Goal: Task Accomplishment & Management: Use online tool/utility

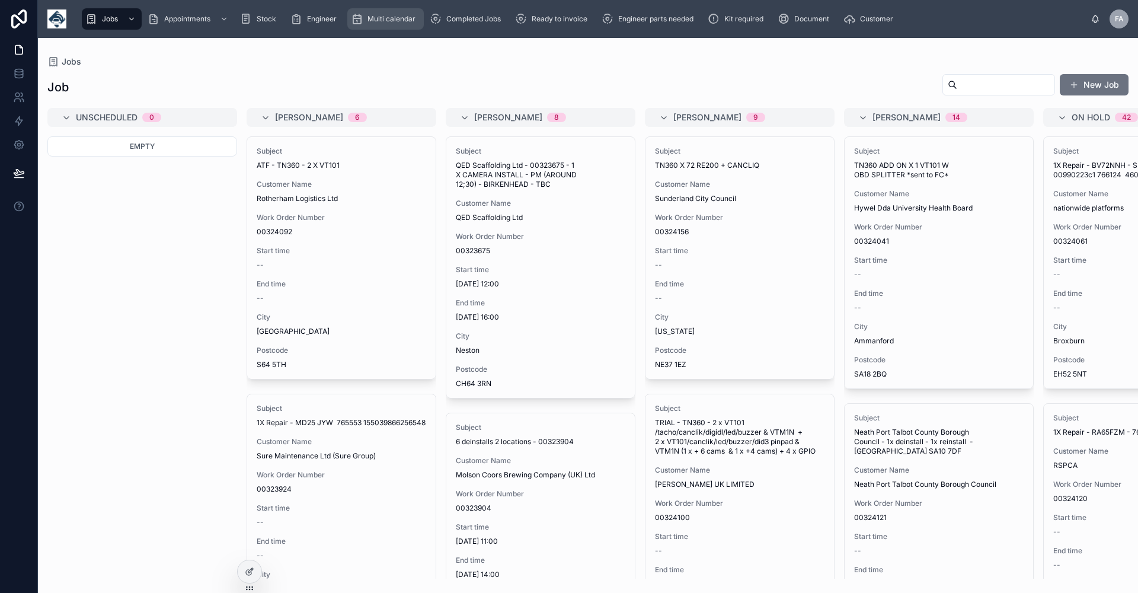
click at [393, 17] on span "Multi calendar" at bounding box center [392, 18] width 48 height 9
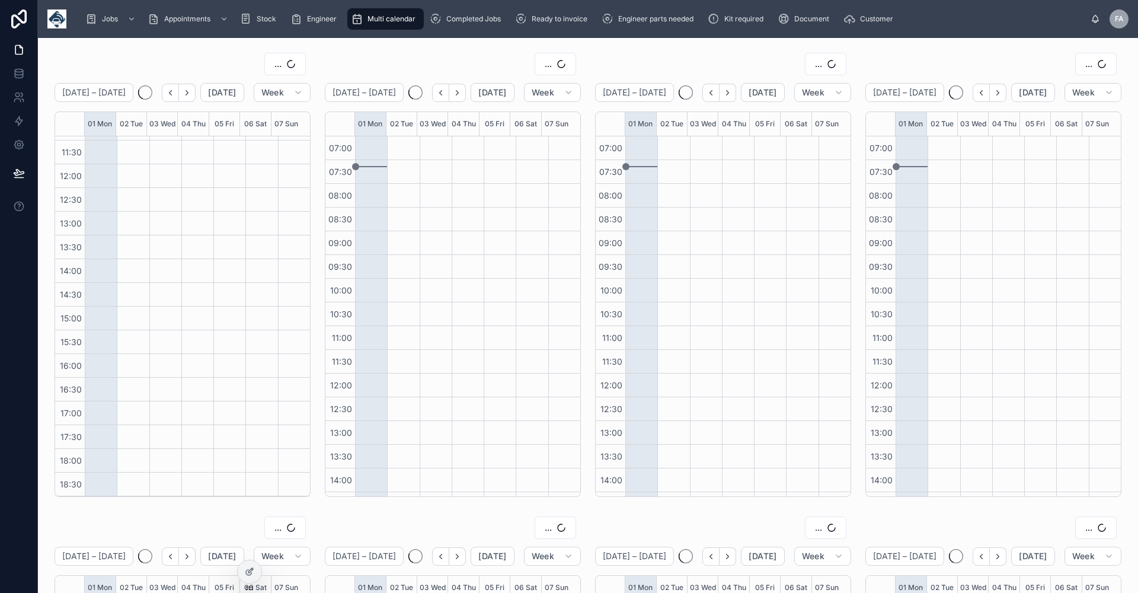
scroll to position [209, 0]
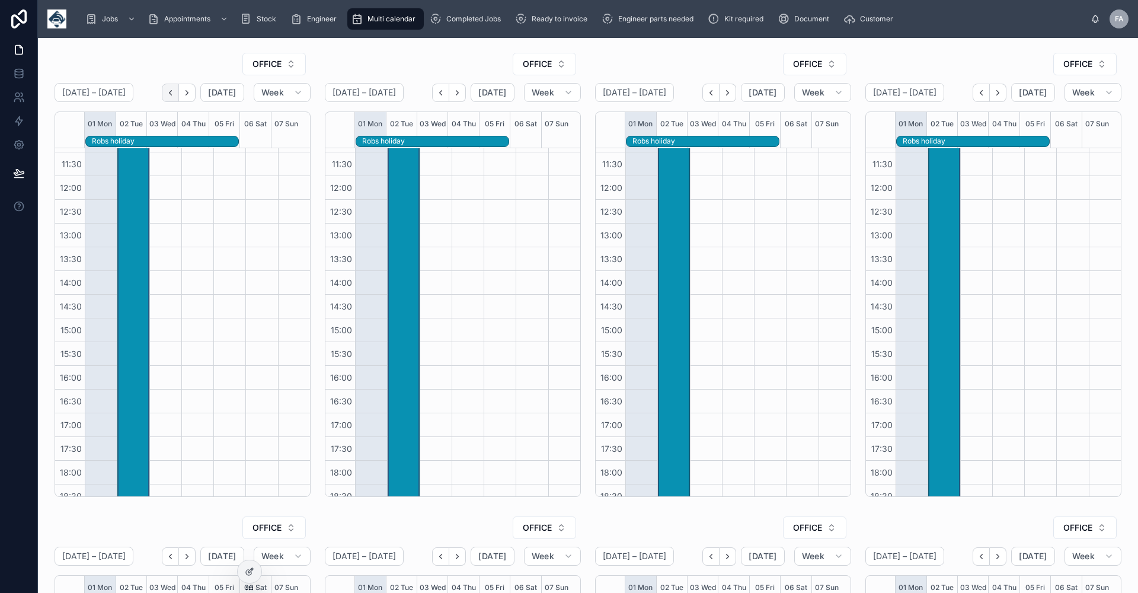
click at [172, 93] on icon "Back" at bounding box center [170, 92] width 9 height 9
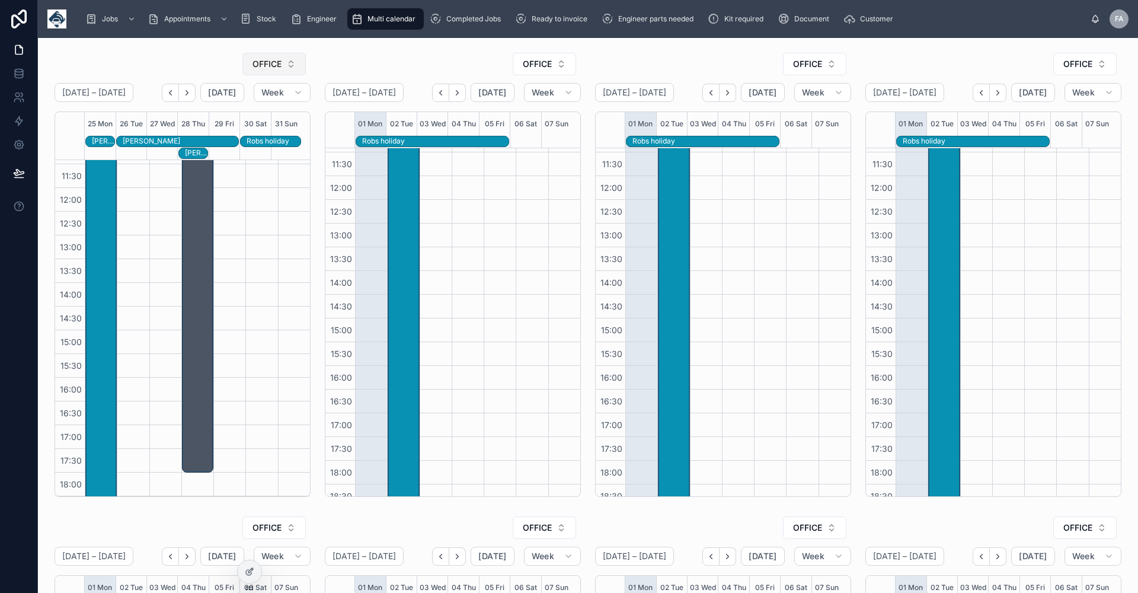
click at [289, 64] on button "OFFICE" at bounding box center [273, 64] width 63 height 23
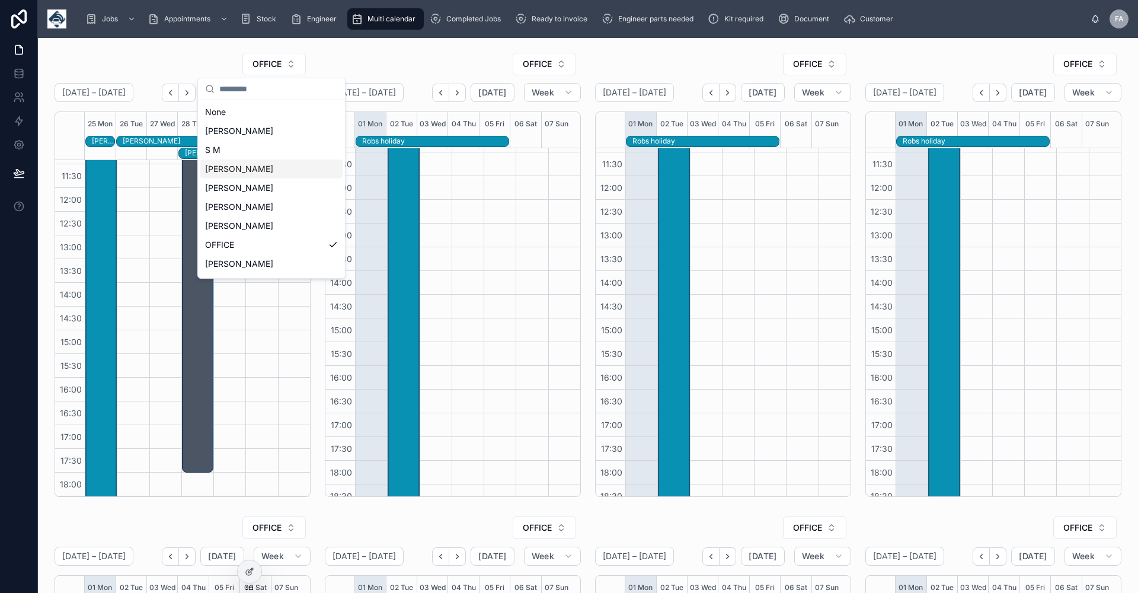
click at [273, 168] on div "[PERSON_NAME]" at bounding box center [271, 168] width 142 height 19
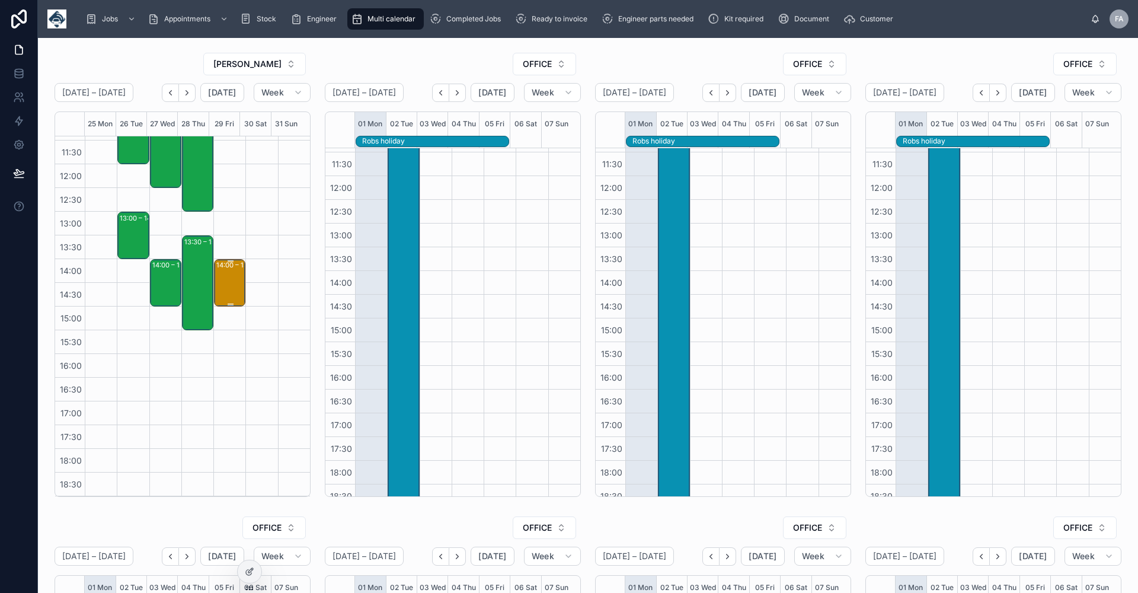
click at [228, 282] on div "14:00 – 15:00 1 X Reinstall" at bounding box center [230, 282] width 28 height 45
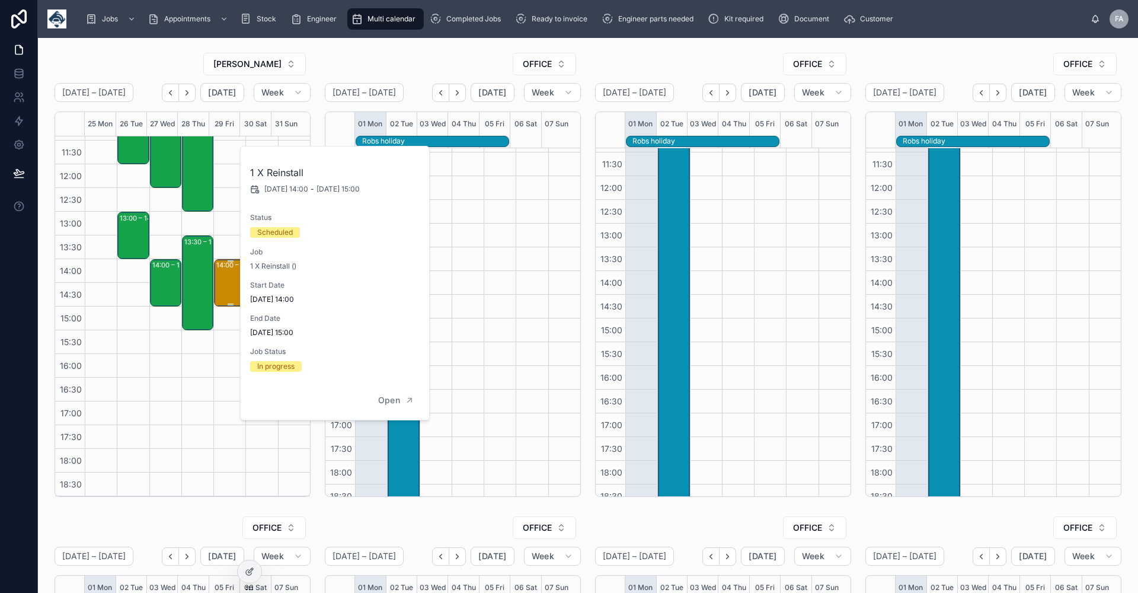
click at [228, 282] on div "14:00 – 15:00 1 X Reinstall" at bounding box center [230, 282] width 28 height 45
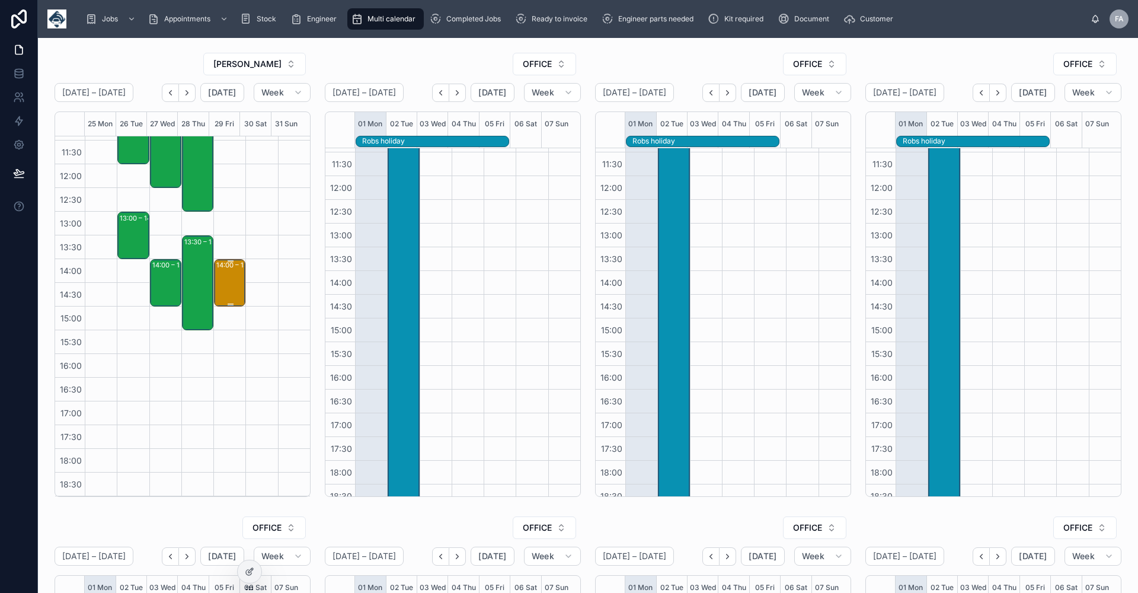
click at [230, 274] on div "14:00 – 15:00 1 X Reinstall" at bounding box center [230, 282] width 28 height 45
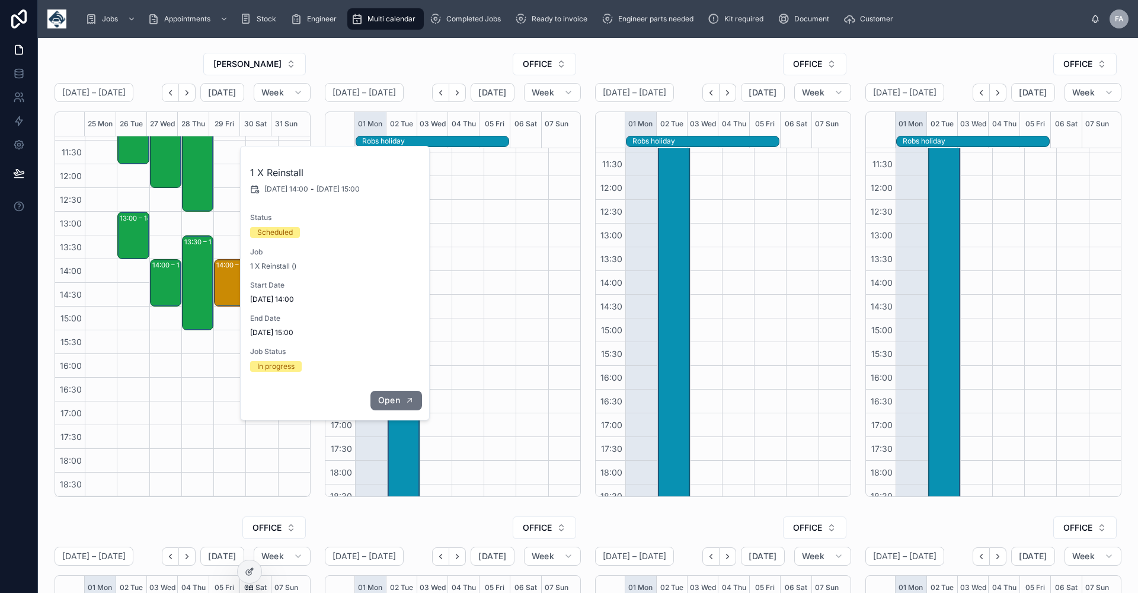
click at [385, 403] on span "Open" at bounding box center [389, 400] width 22 height 11
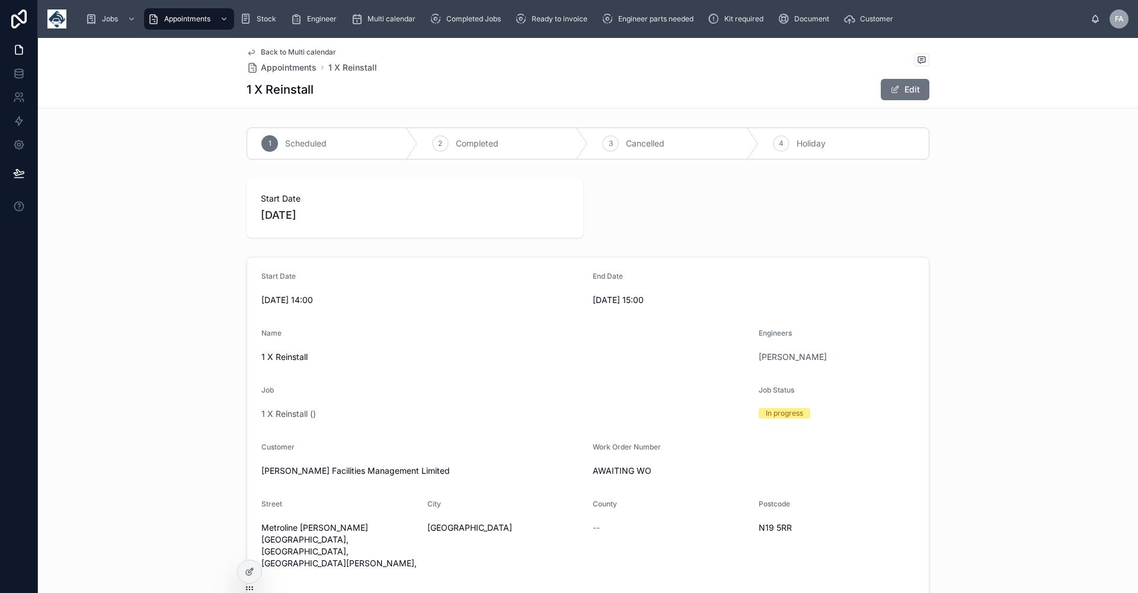
click at [277, 50] on span "Back to Multi calendar" at bounding box center [298, 51] width 75 height 9
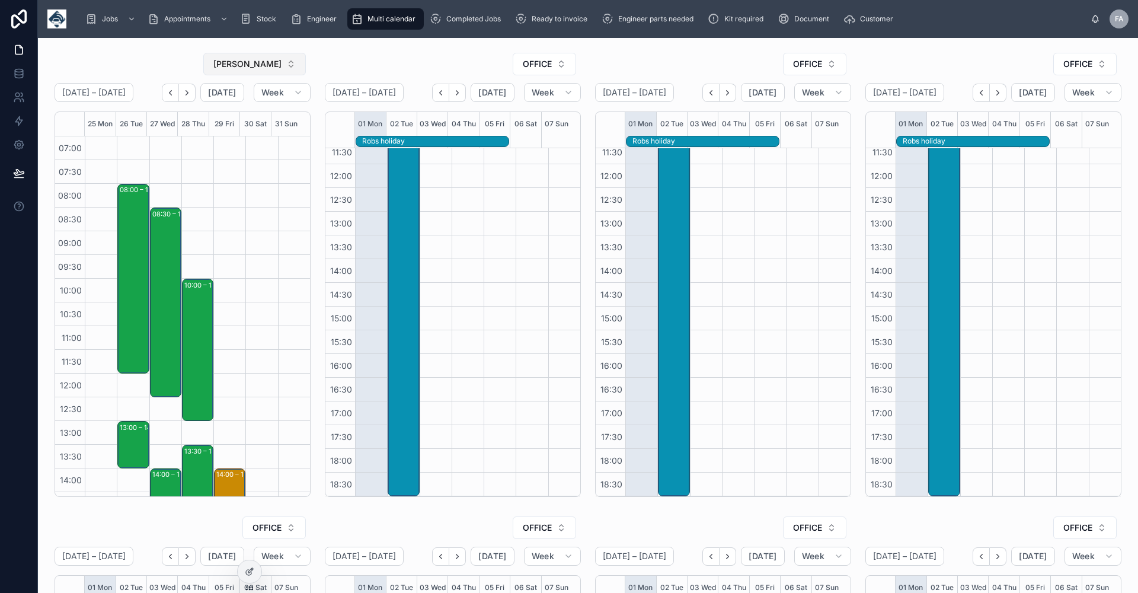
click at [288, 65] on button "[PERSON_NAME]" at bounding box center [254, 64] width 103 height 23
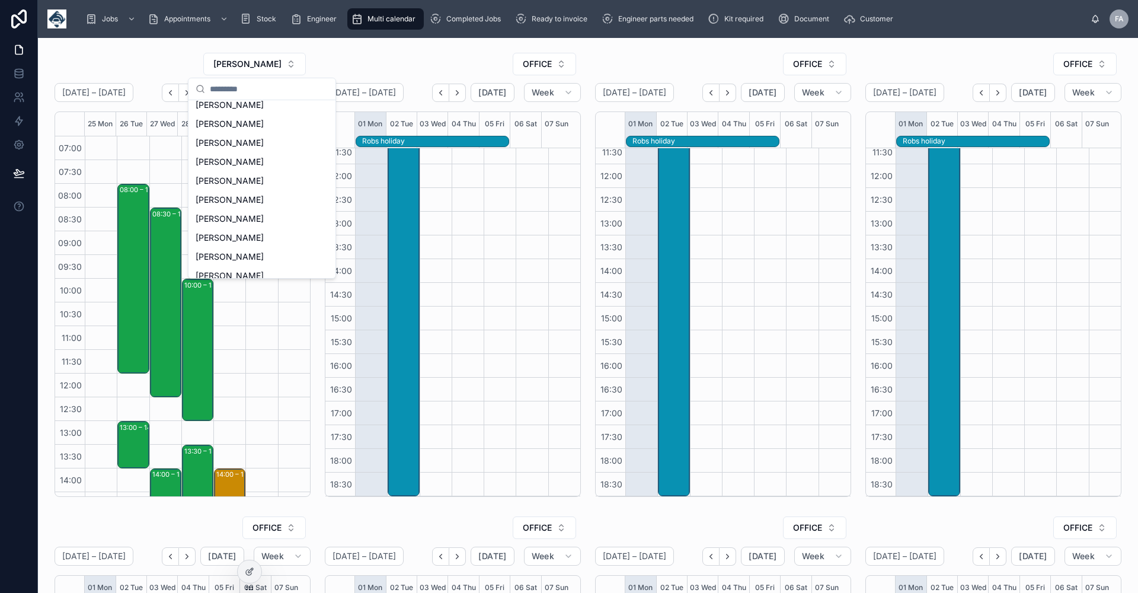
scroll to position [237, 0]
drag, startPoint x: 244, startPoint y: 136, endPoint x: 237, endPoint y: 139, distance: 7.7
click at [244, 136] on span "[PERSON_NAME]" at bounding box center [230, 141] width 68 height 12
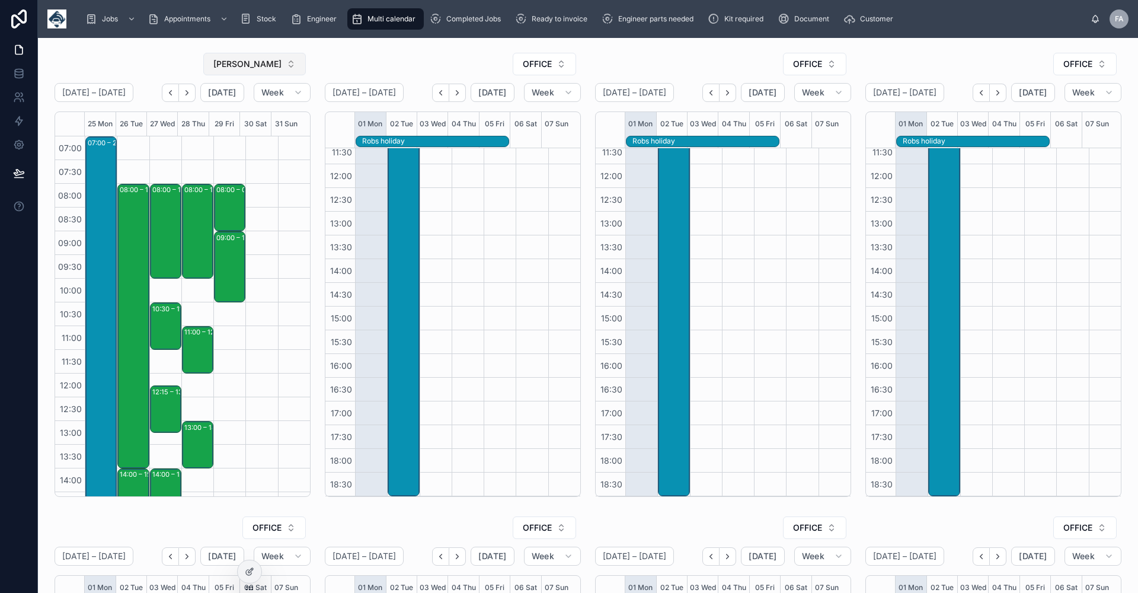
click at [289, 65] on button "[PERSON_NAME]" at bounding box center [254, 64] width 103 height 23
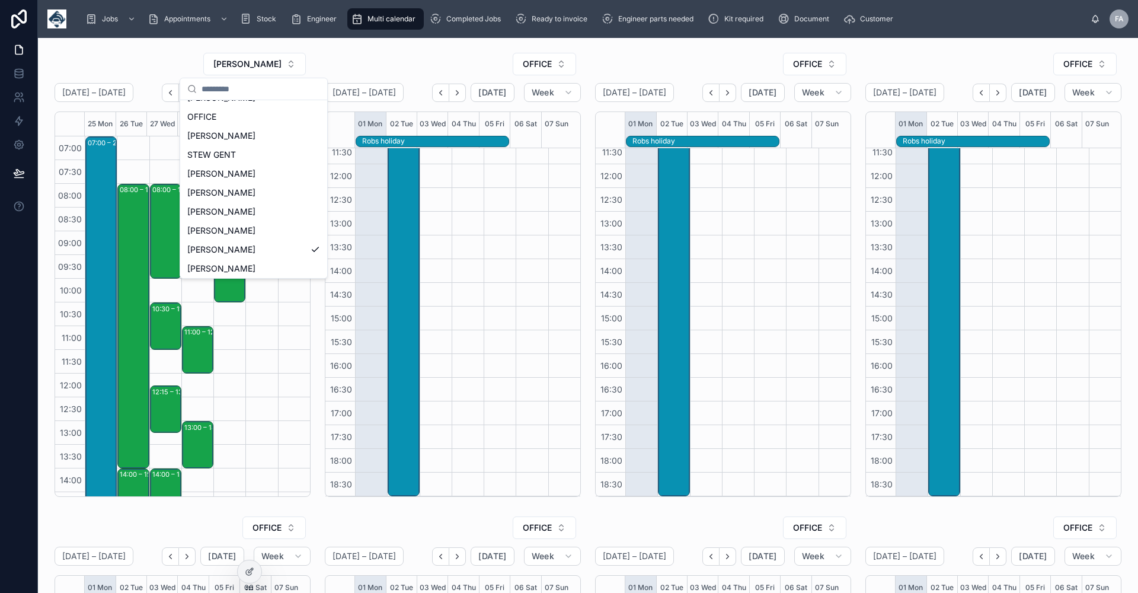
scroll to position [158, 0]
drag, startPoint x: 241, startPoint y: 271, endPoint x: 258, endPoint y: 254, distance: 23.5
click at [242, 271] on span "[PERSON_NAME]" at bounding box center [221, 276] width 68 height 12
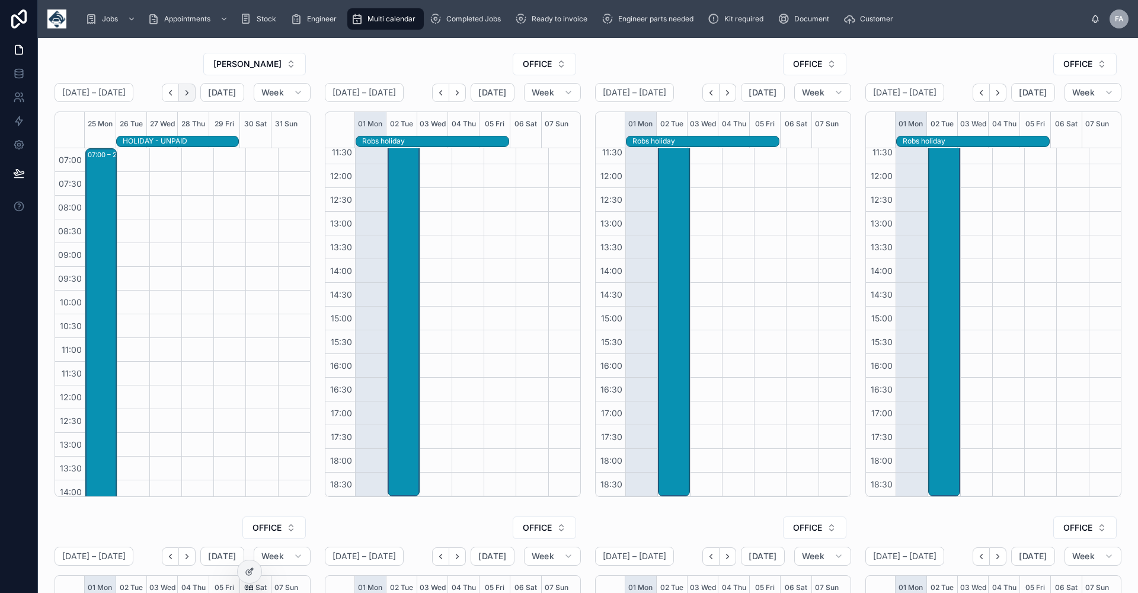
click at [191, 90] on icon "Next" at bounding box center [187, 92] width 9 height 9
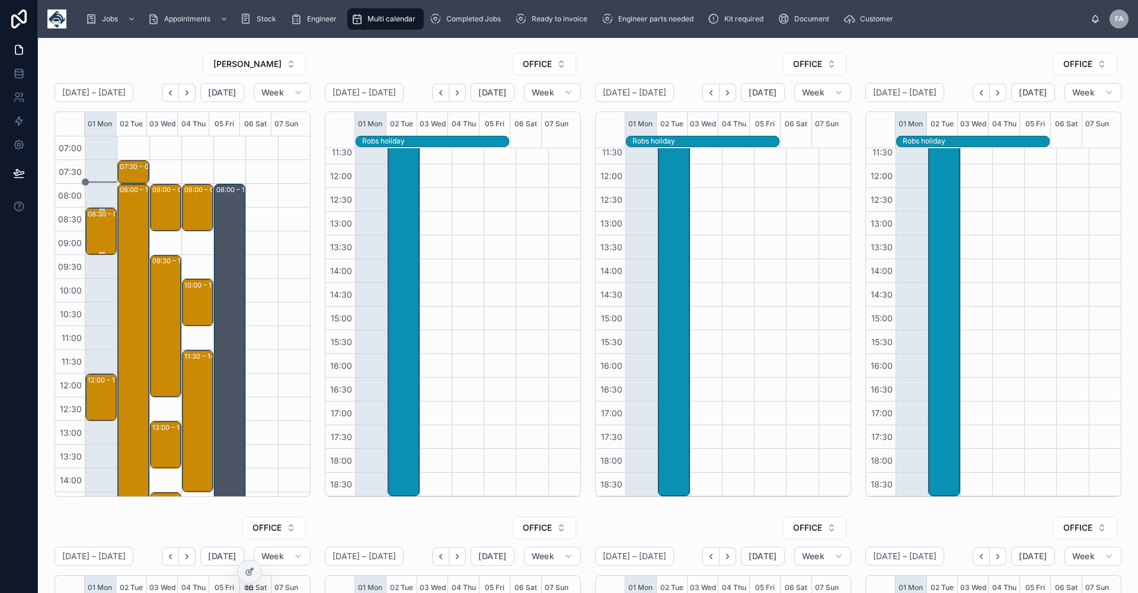
click at [103, 229] on div "08:30 – 09:30 Network (Catering Engineers) Ltd - Network (Catering Engineers) L…" at bounding box center [102, 231] width 28 height 45
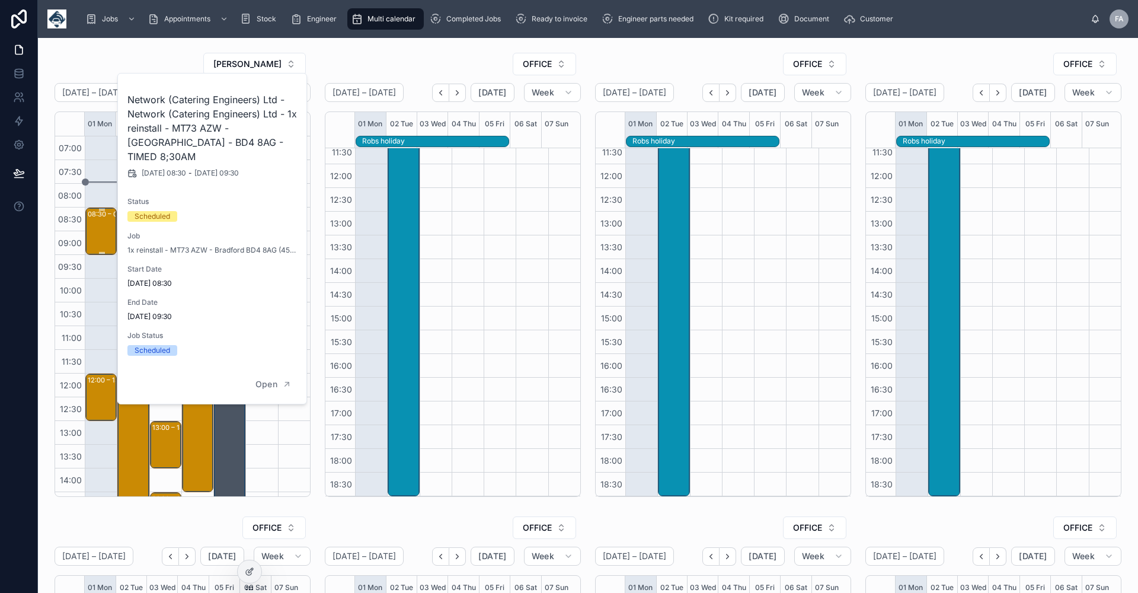
click at [103, 229] on div "08:30 – 09:30 Network (Catering Engineers) Ltd - Network (Catering Engineers) L…" at bounding box center [102, 231] width 28 height 45
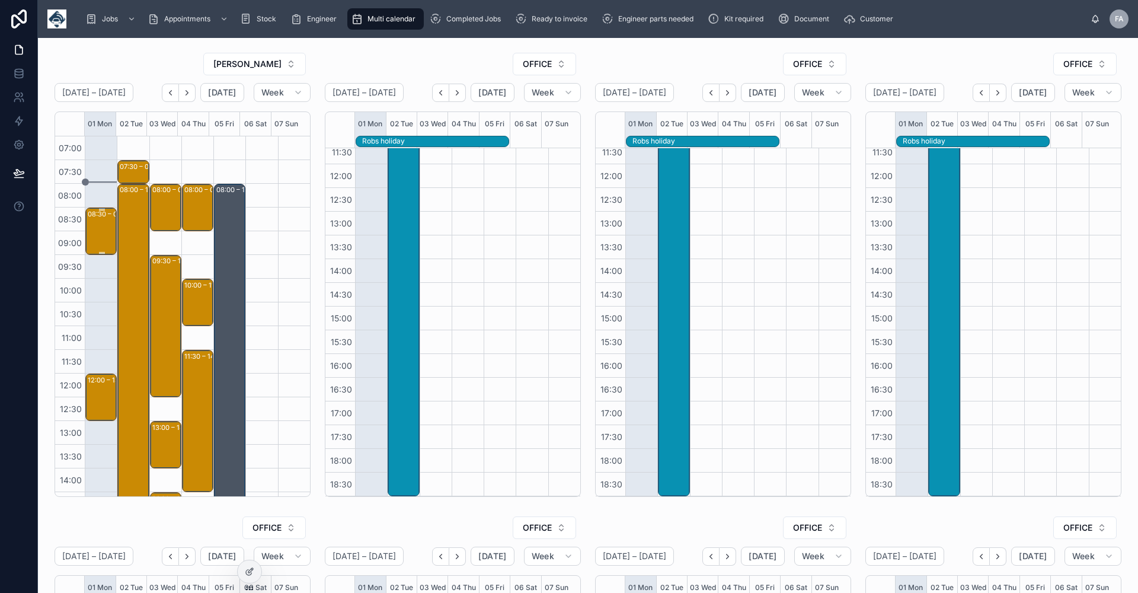
click at [103, 229] on div "08:30 – 09:30 Network (Catering Engineers) Ltd - Network (Catering Engineers) L…" at bounding box center [102, 231] width 28 height 45
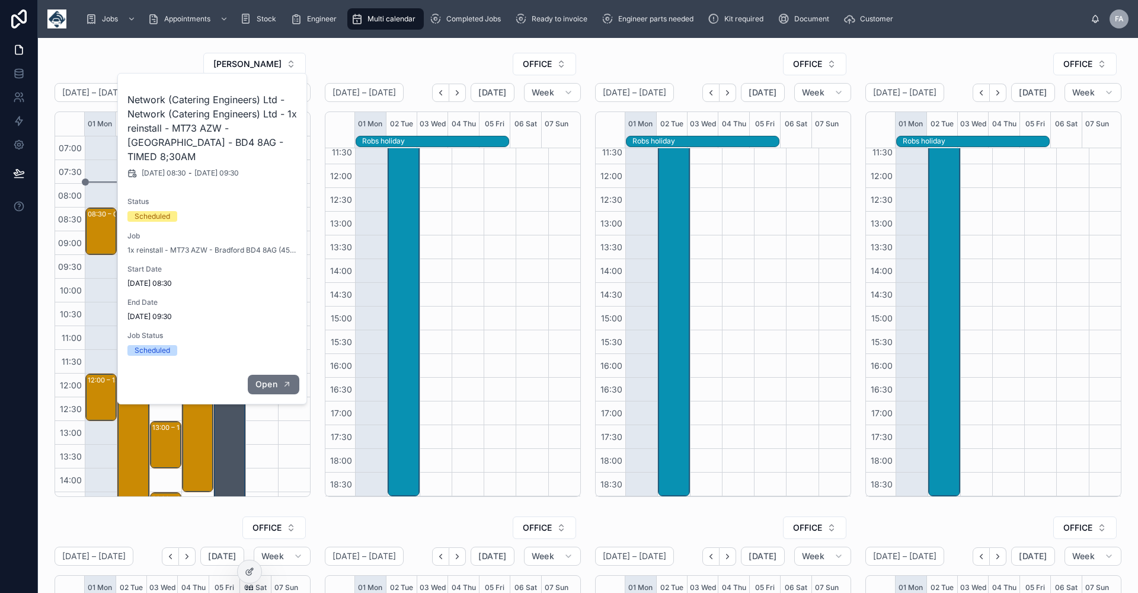
click at [279, 375] on button "Open" at bounding box center [274, 385] width 52 height 20
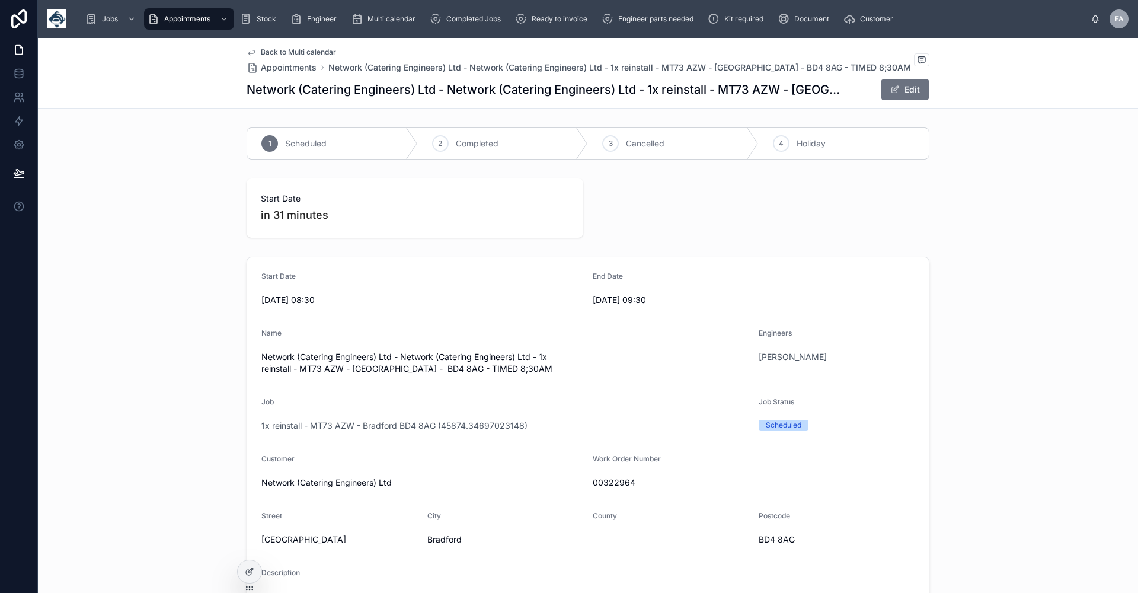
click at [275, 50] on span "Back to Multi calendar" at bounding box center [298, 51] width 75 height 9
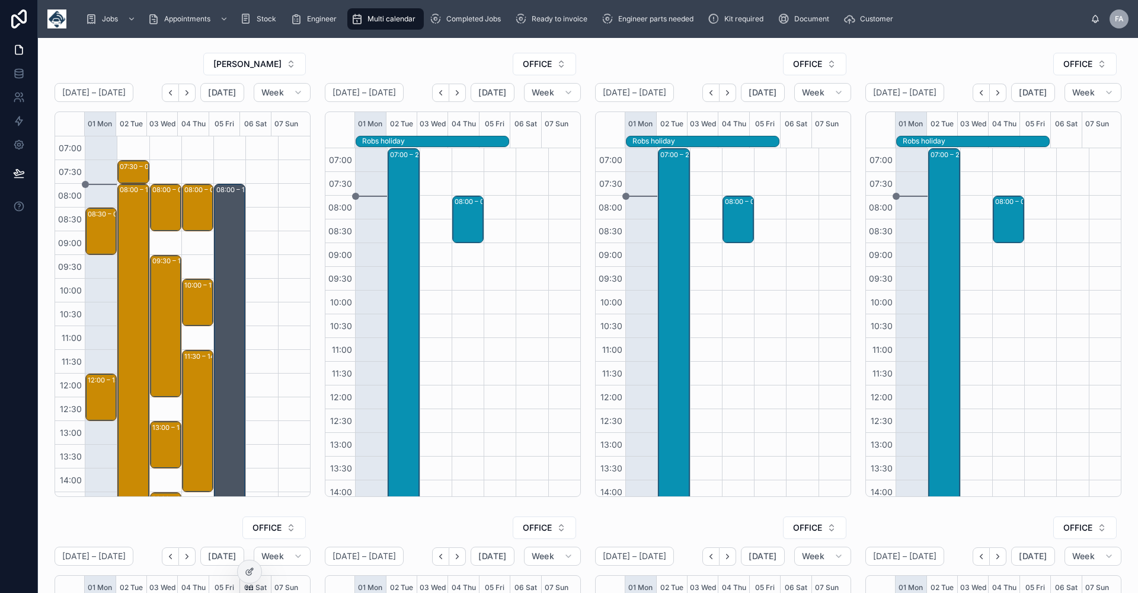
scroll to position [221, 0]
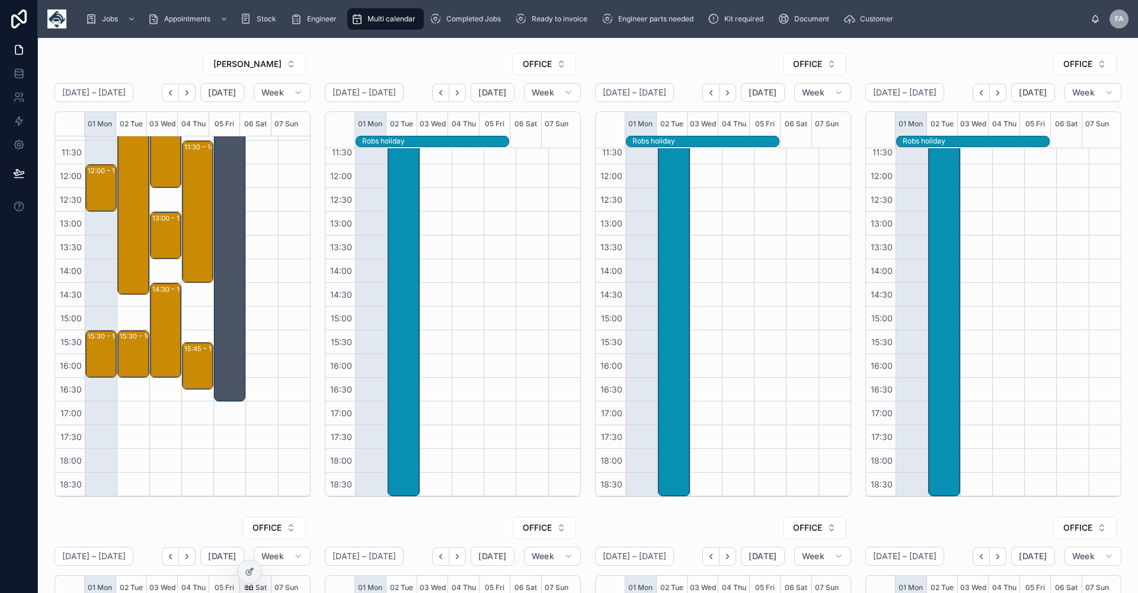
drag, startPoint x: 174, startPoint y: 93, endPoint x: 171, endPoint y: 110, distance: 17.4
click at [172, 93] on icon "Back" at bounding box center [170, 92] width 9 height 9
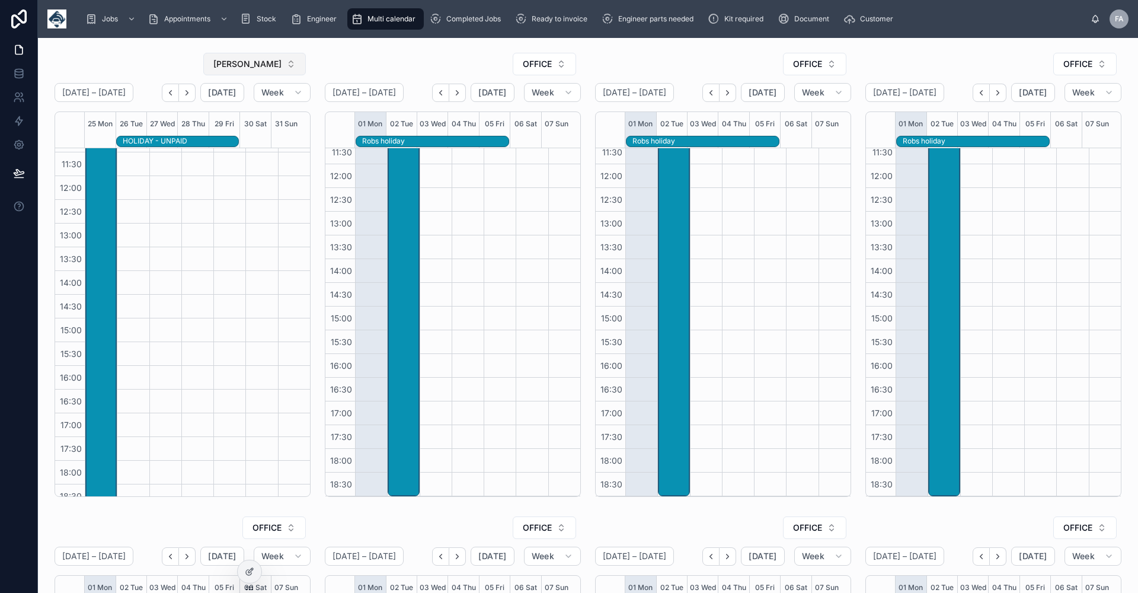
click at [290, 64] on button "[PERSON_NAME]" at bounding box center [254, 64] width 103 height 23
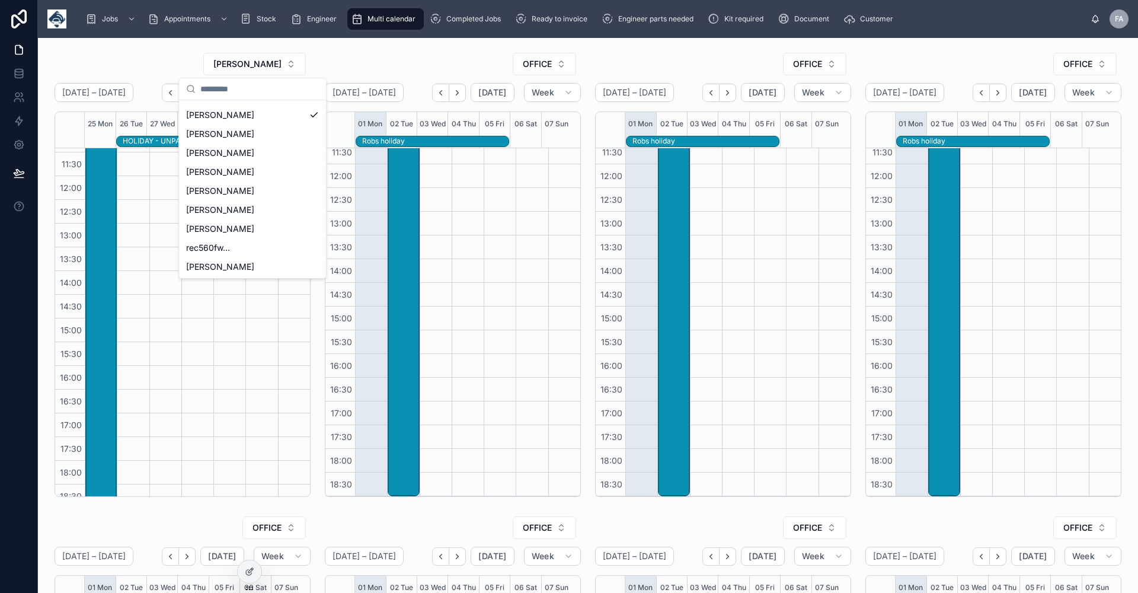
scroll to position [320, 0]
click at [264, 209] on div "[PERSON_NAME]" at bounding box center [252, 209] width 142 height 19
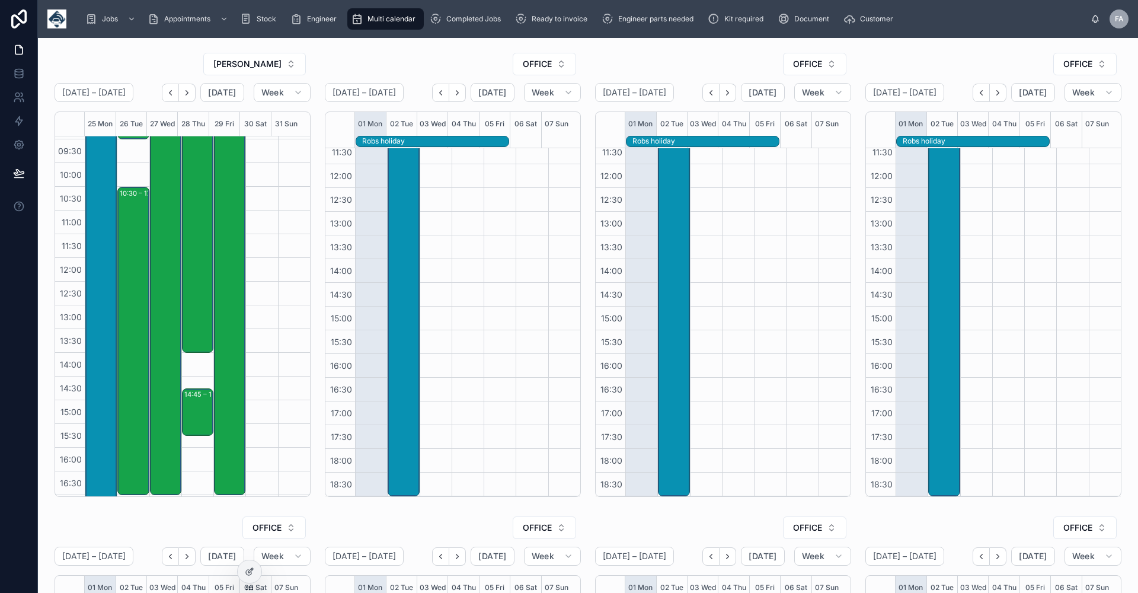
scroll to position [158, 0]
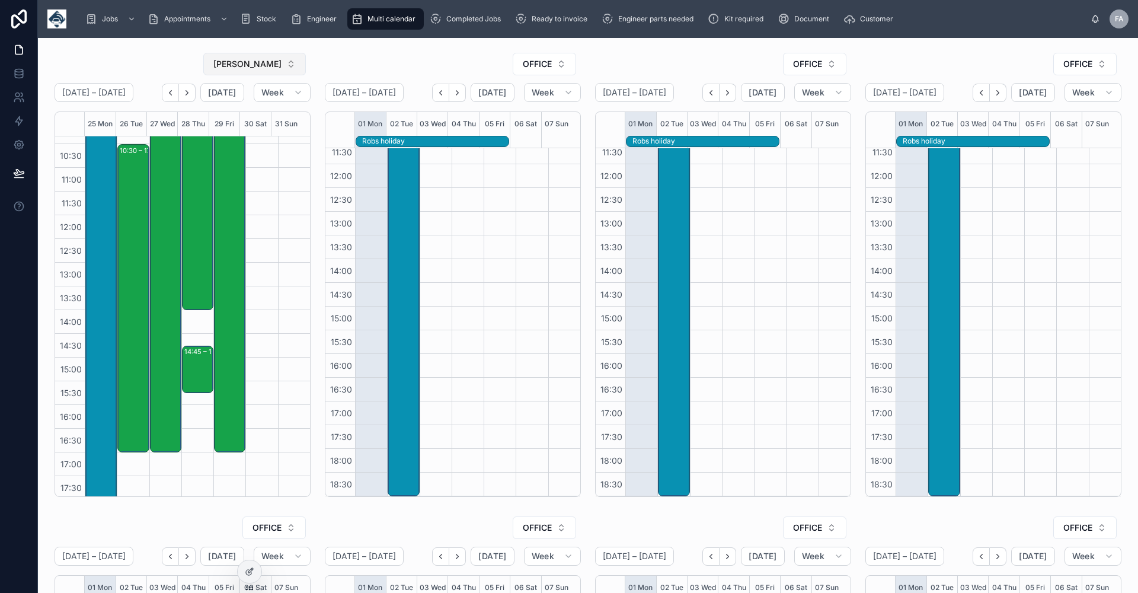
click at [288, 63] on button "[PERSON_NAME]" at bounding box center [254, 64] width 103 height 23
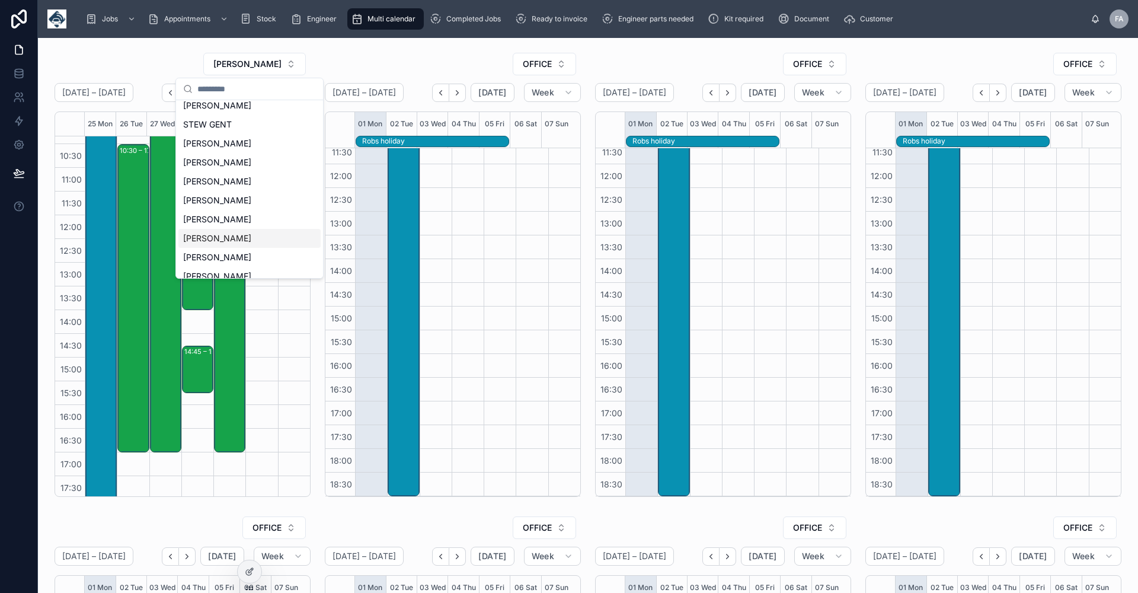
drag, startPoint x: 281, startPoint y: 234, endPoint x: 279, endPoint y: 218, distance: 16.2
click at [281, 235] on div "[PERSON_NAME]" at bounding box center [249, 238] width 142 height 19
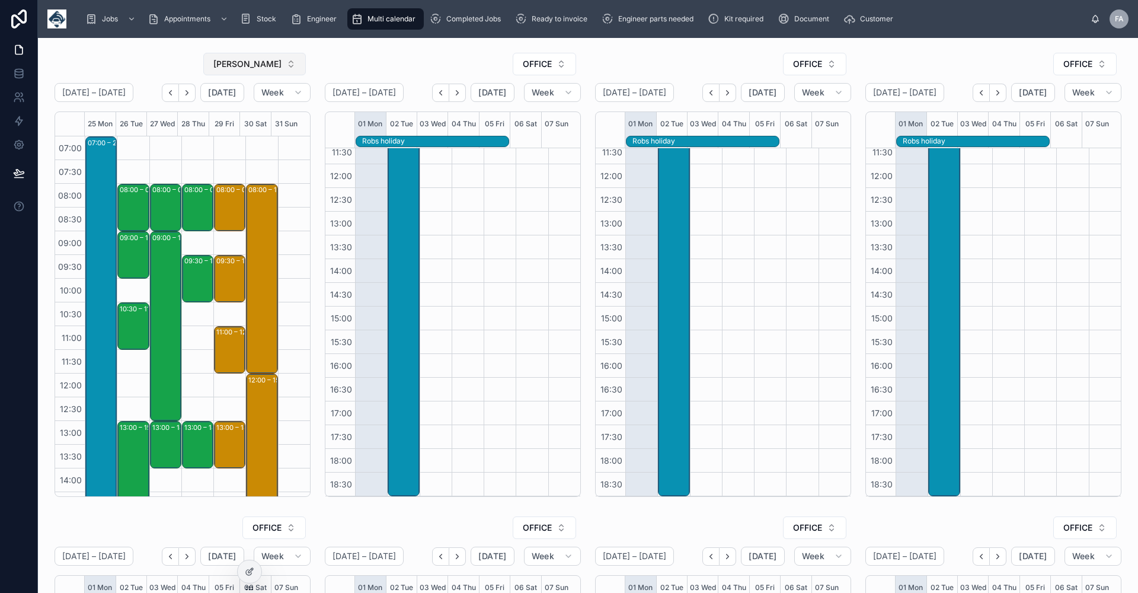
click at [289, 64] on button "[PERSON_NAME]" at bounding box center [254, 64] width 103 height 23
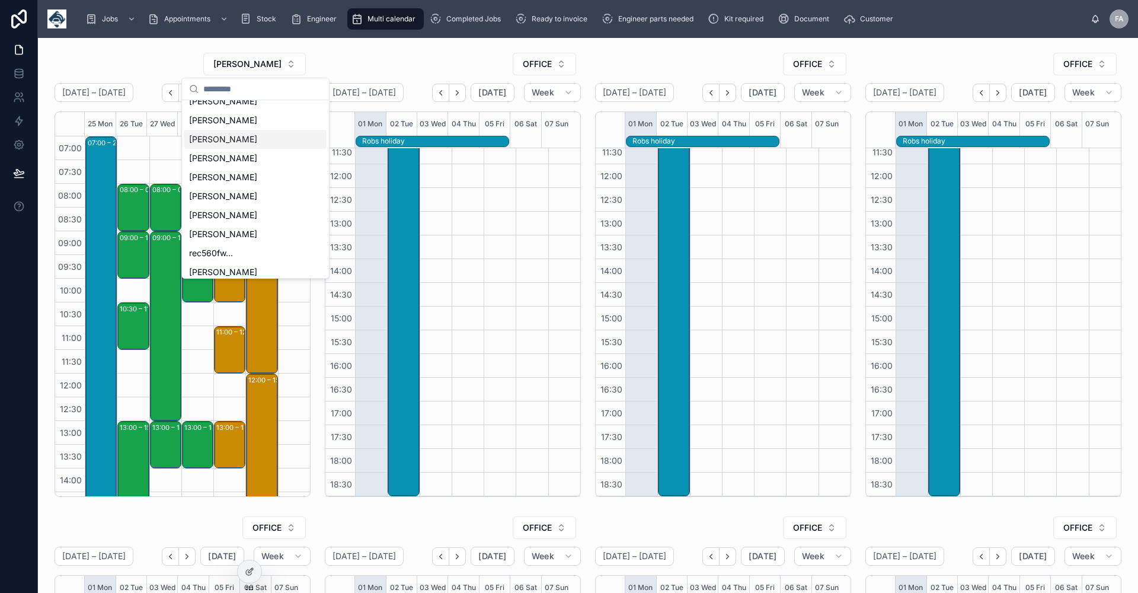
scroll to position [320, 0]
click at [254, 189] on span "[PERSON_NAME]" at bounding box center [223, 190] width 68 height 12
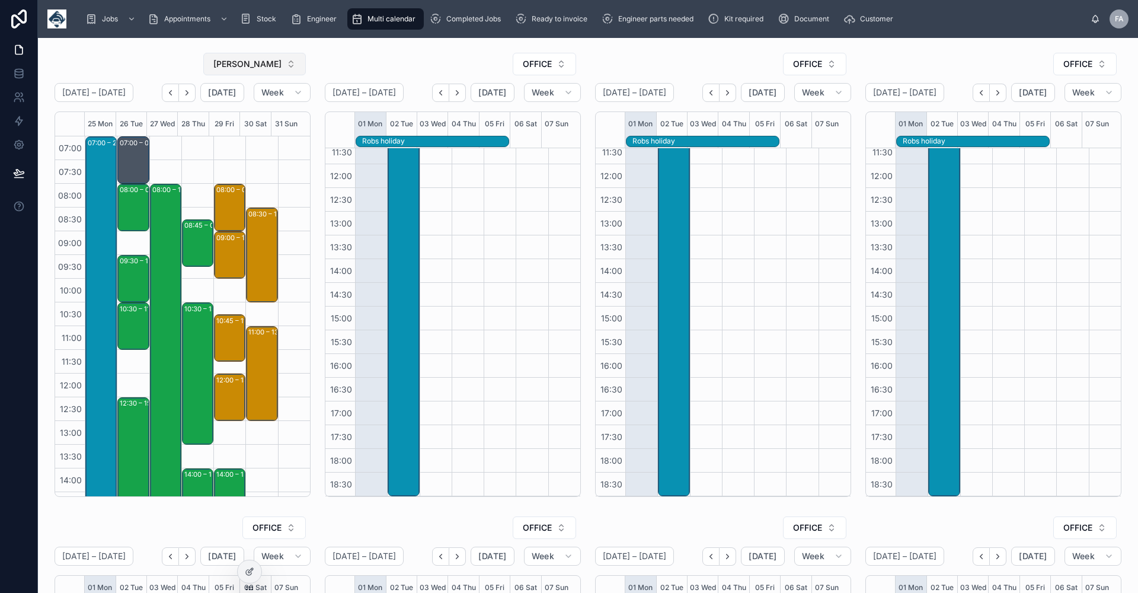
click at [289, 66] on button "[PERSON_NAME]" at bounding box center [254, 64] width 103 height 23
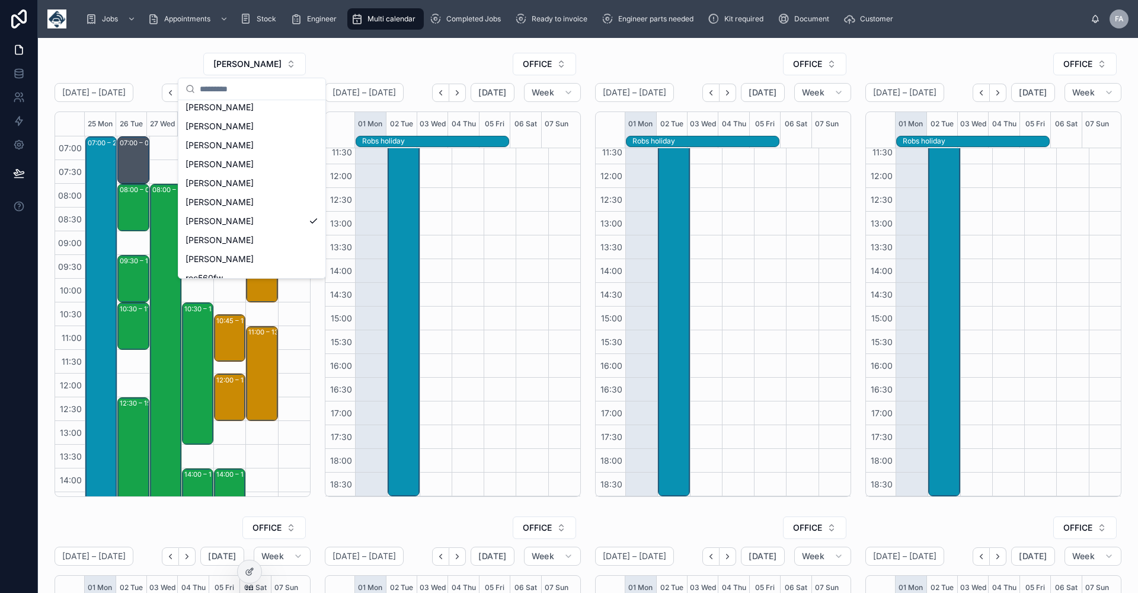
scroll to position [316, 0]
click at [235, 230] on span "[PERSON_NAME]" at bounding box center [220, 232] width 68 height 12
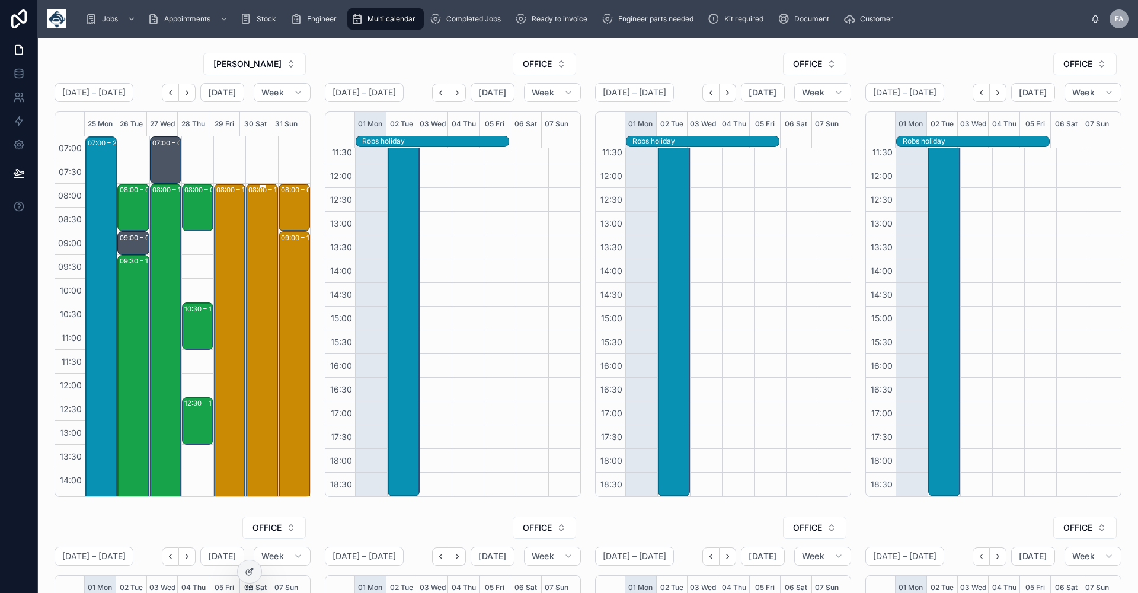
click at [252, 219] on div "08:00 – 17:00 Vetspeed Ltd - 00323022 - TN360 X 12 NETRADYNE CAMERAS - GL20 8SL" at bounding box center [262, 397] width 28 height 424
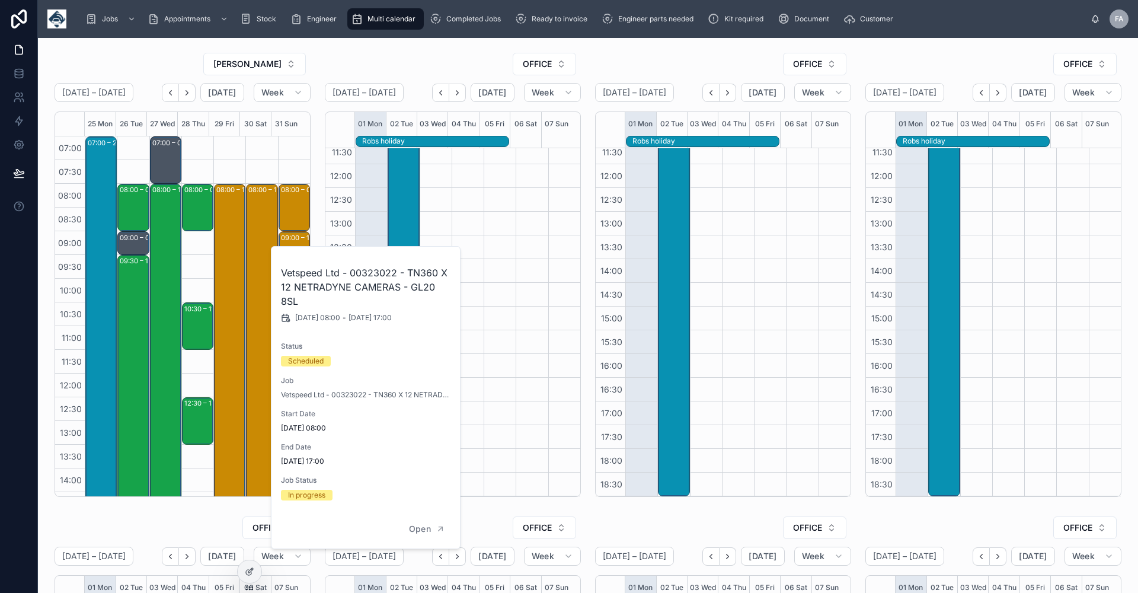
click at [463, 213] on div "08:00 – 09:00 BEATA STARTS AT 9AM" at bounding box center [468, 211] width 32 height 569
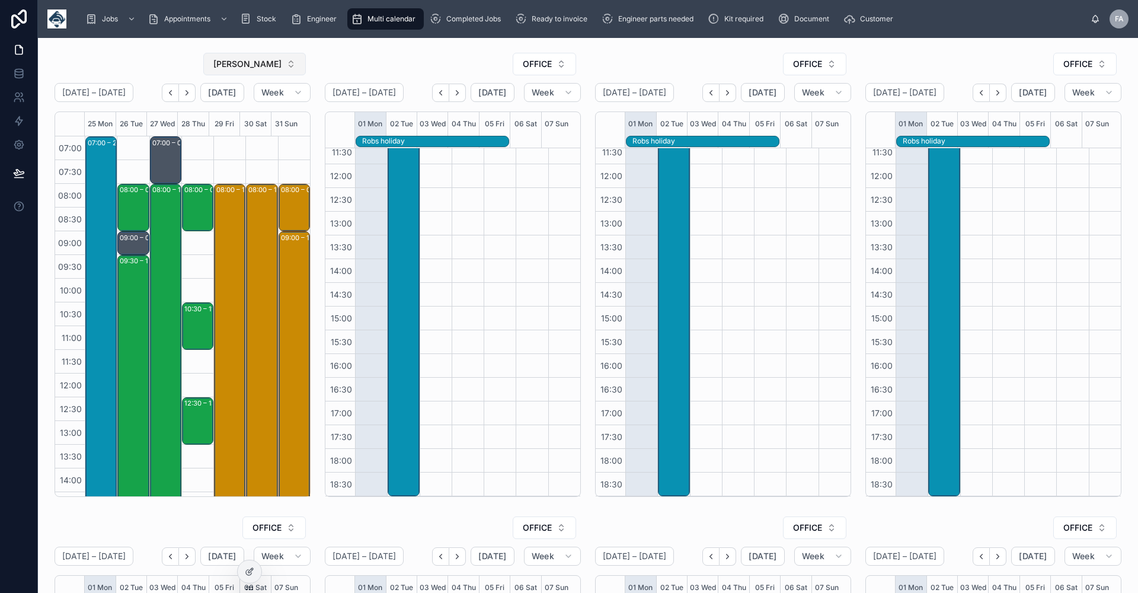
click at [289, 63] on button "[PERSON_NAME]" at bounding box center [254, 64] width 103 height 23
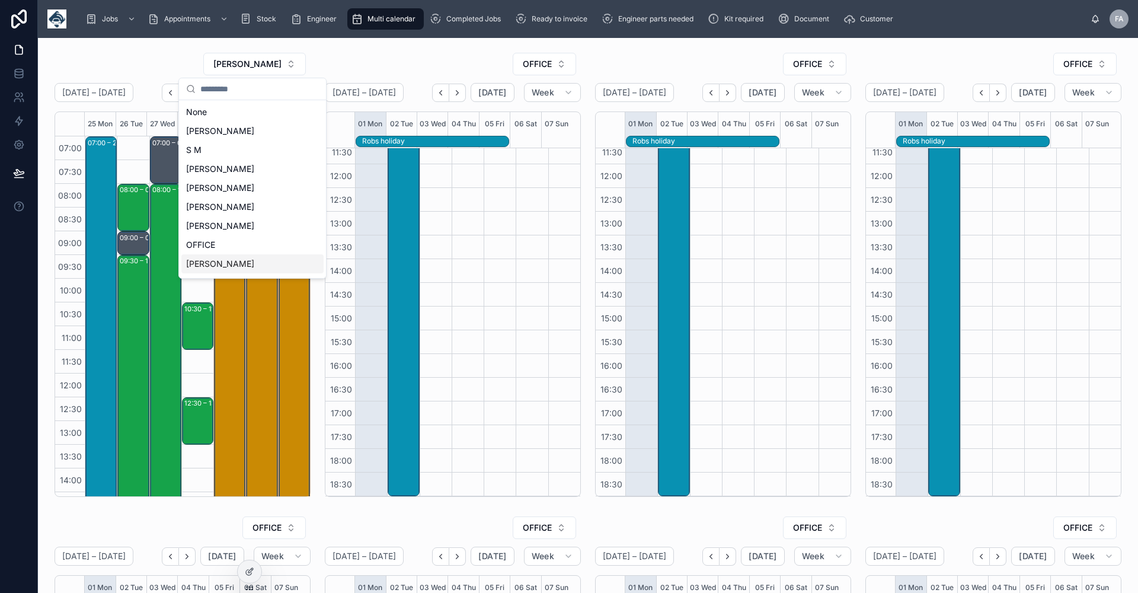
click at [273, 261] on div "[PERSON_NAME]" at bounding box center [252, 263] width 142 height 19
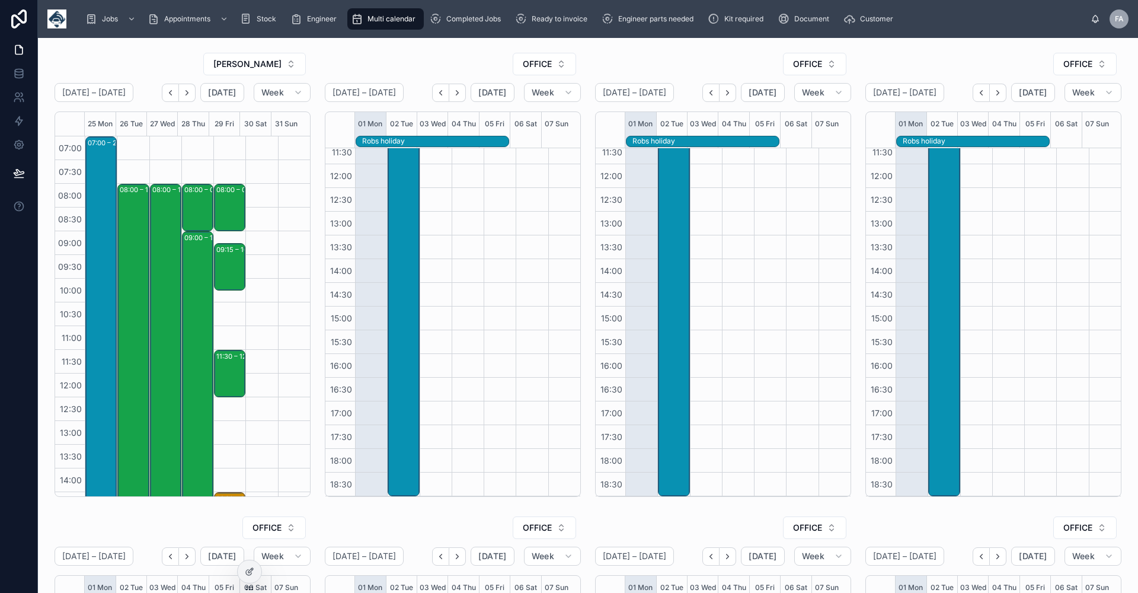
drag, startPoint x: 288, startPoint y: 63, endPoint x: 280, endPoint y: 75, distance: 14.3
click at [287, 63] on button "[PERSON_NAME]" at bounding box center [254, 64] width 103 height 23
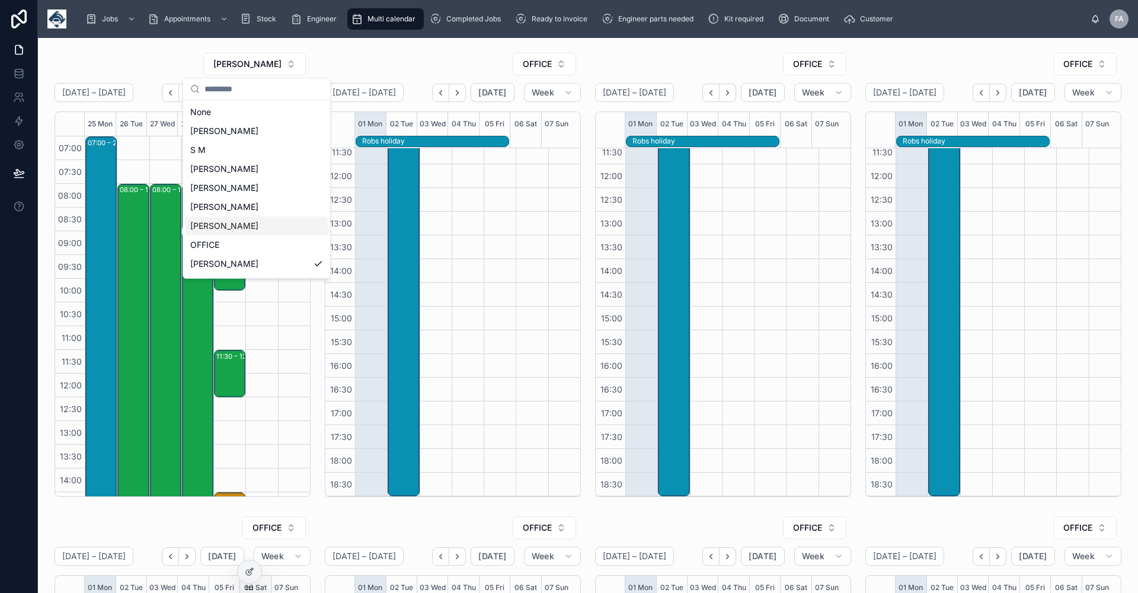
click at [261, 222] on div "[PERSON_NAME]" at bounding box center [257, 225] width 142 height 19
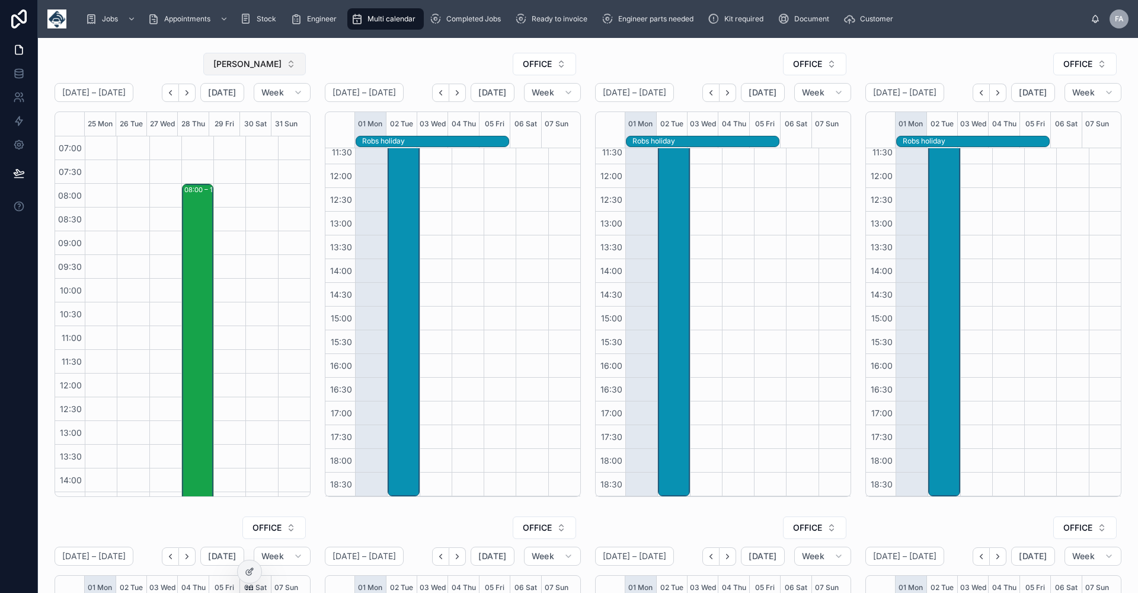
click at [288, 63] on button "[PERSON_NAME]" at bounding box center [254, 64] width 103 height 23
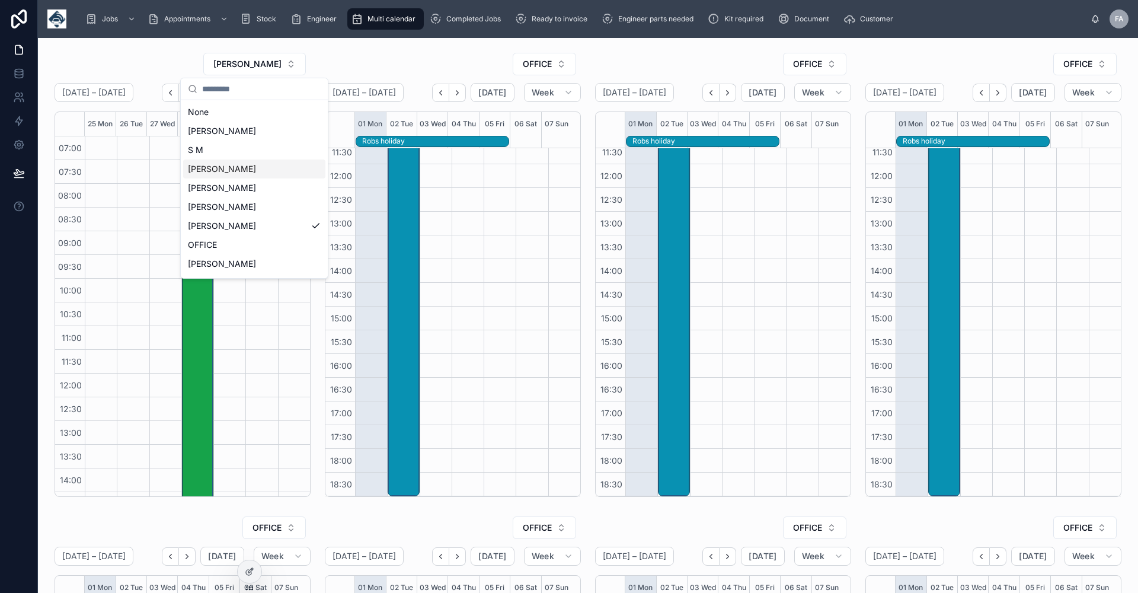
click at [255, 170] on div "[PERSON_NAME]" at bounding box center [254, 168] width 142 height 19
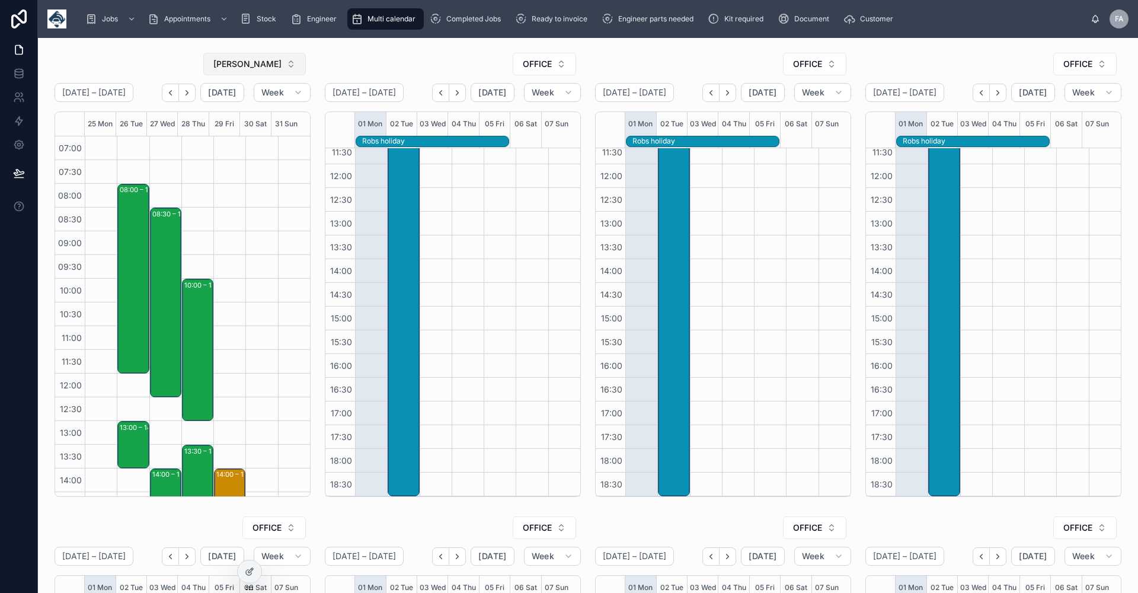
click at [289, 64] on button "[PERSON_NAME]" at bounding box center [254, 64] width 103 height 23
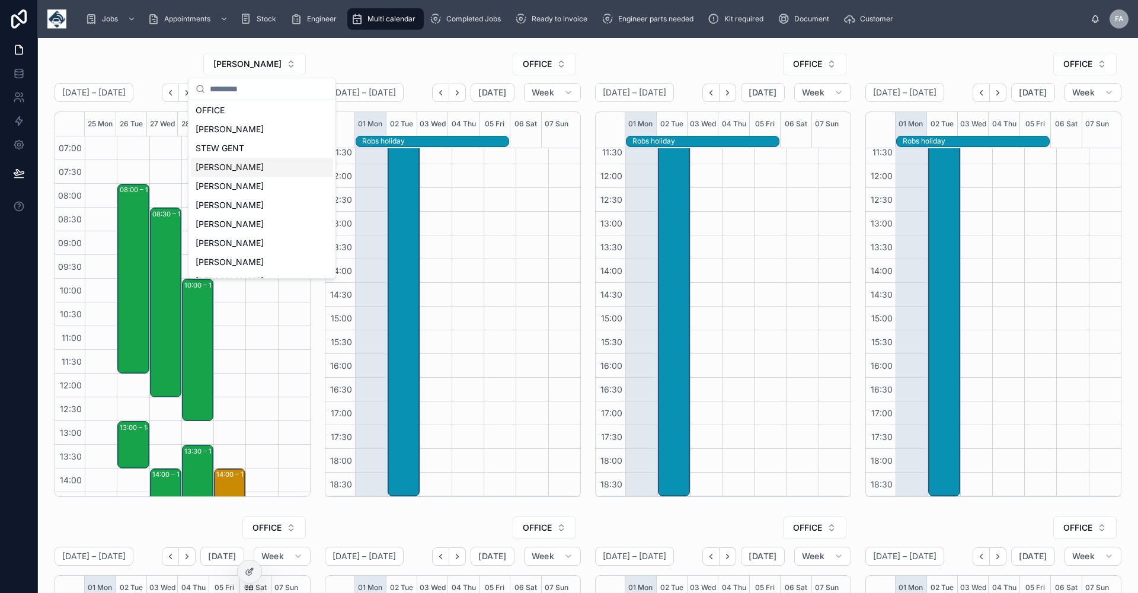
scroll to position [158, 0]
click at [281, 218] on div "[PERSON_NAME]" at bounding box center [262, 219] width 142 height 19
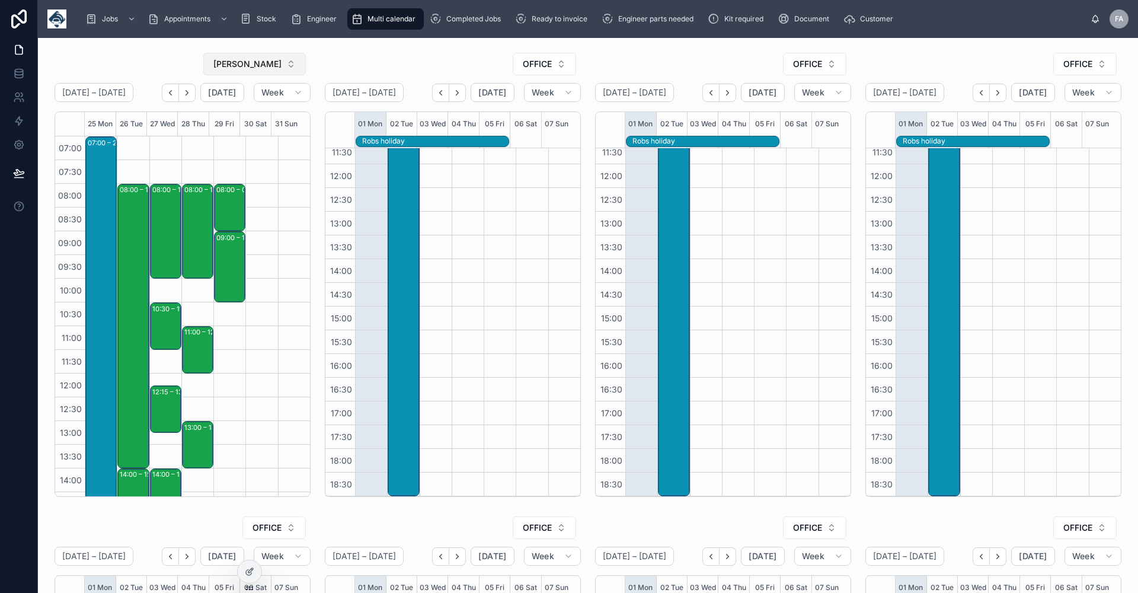
drag, startPoint x: 287, startPoint y: 64, endPoint x: 283, endPoint y: 71, distance: 8.2
click at [288, 65] on button "[PERSON_NAME]" at bounding box center [254, 64] width 103 height 23
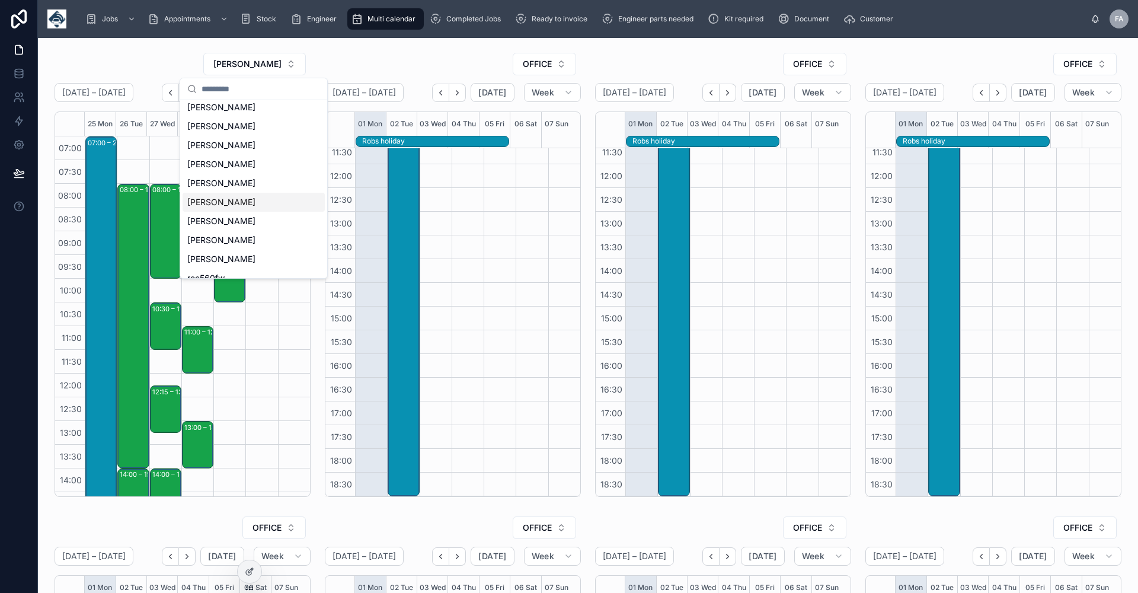
scroll to position [316, 0]
click at [275, 171] on div "[PERSON_NAME]" at bounding box center [254, 175] width 142 height 19
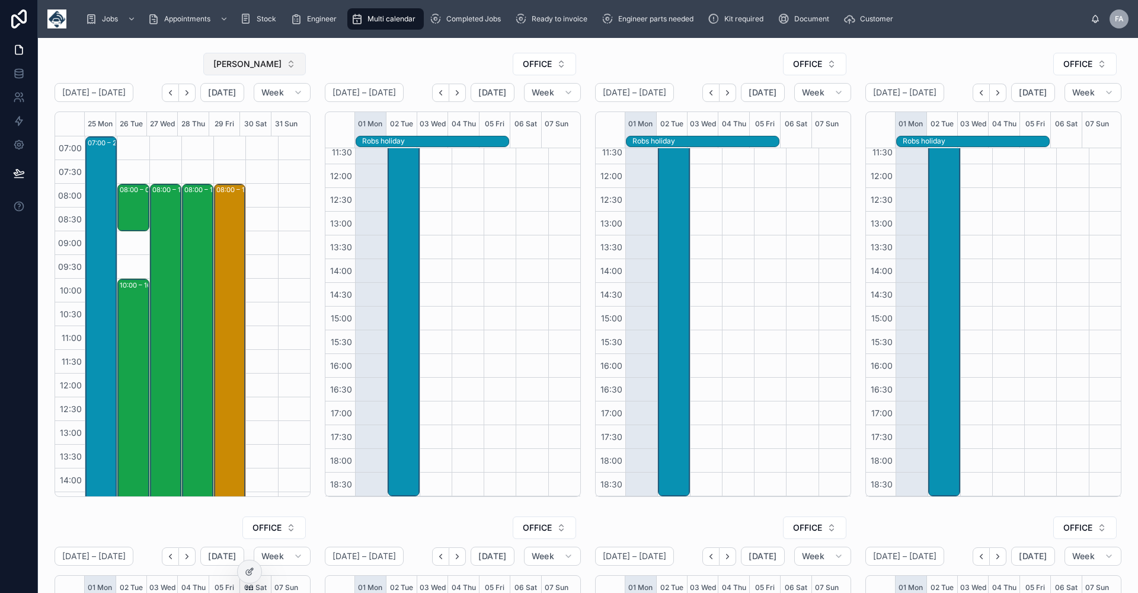
click at [288, 62] on button "[PERSON_NAME]" at bounding box center [254, 64] width 103 height 23
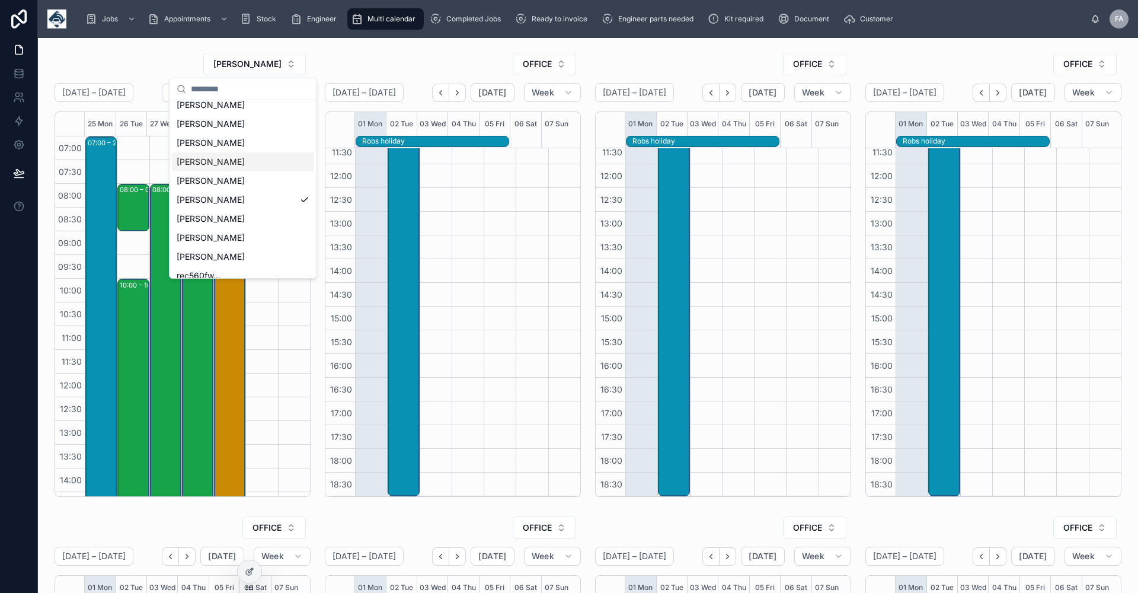
scroll to position [316, 0]
click at [296, 172] on div "[PERSON_NAME]" at bounding box center [243, 175] width 142 height 19
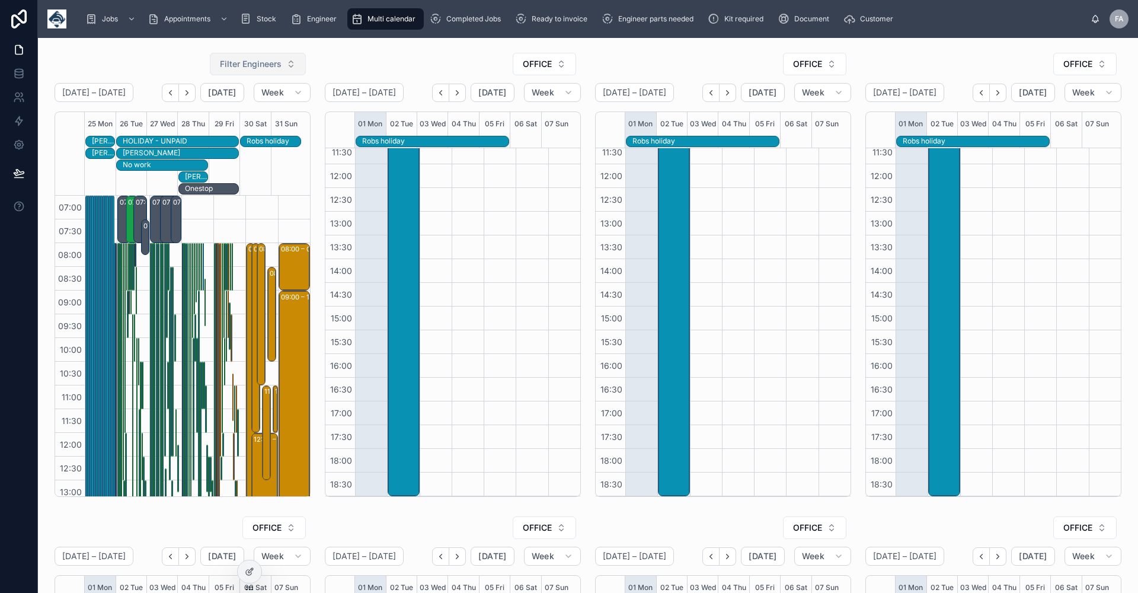
click at [289, 62] on button "Filter Engineers" at bounding box center [258, 64] width 96 height 23
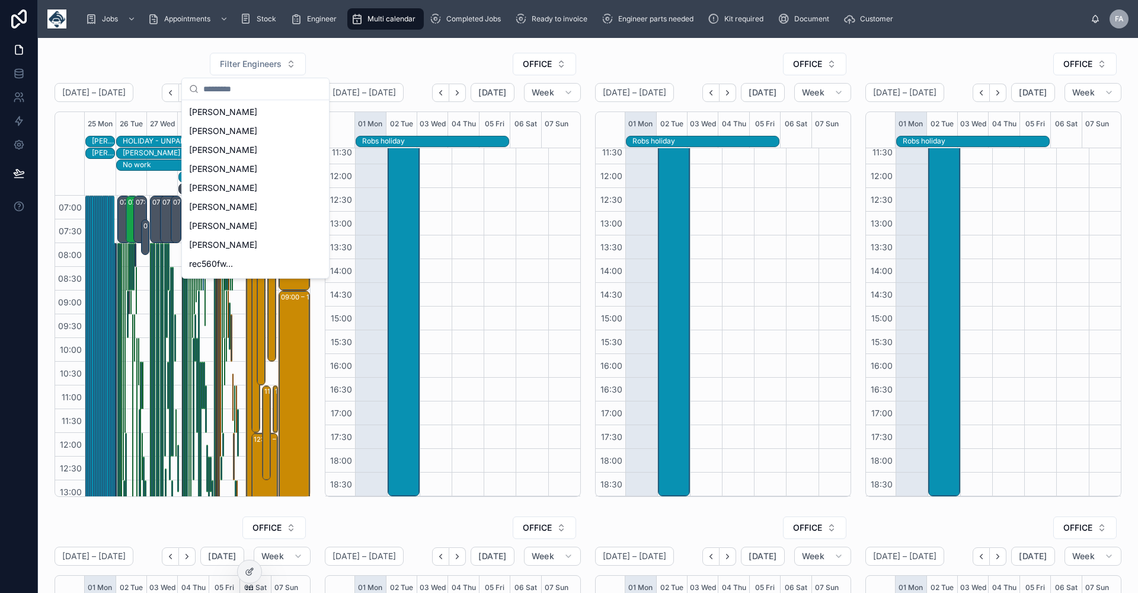
scroll to position [301, 0]
click at [229, 190] on span "[PERSON_NAME]" at bounding box center [223, 190] width 68 height 12
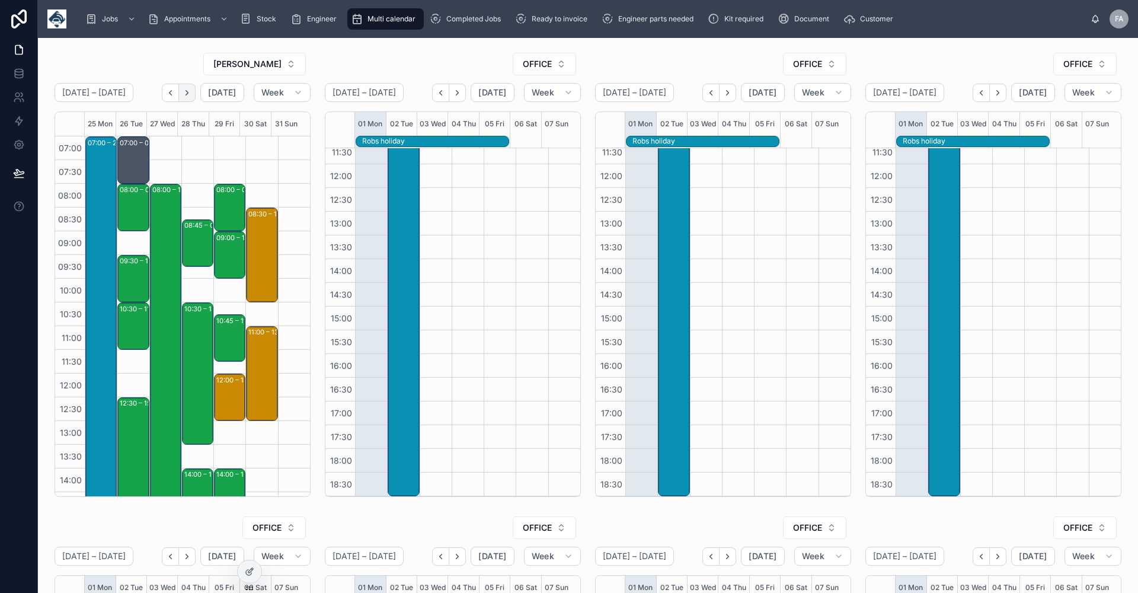
click at [188, 89] on icon "Next" at bounding box center [187, 92] width 9 height 9
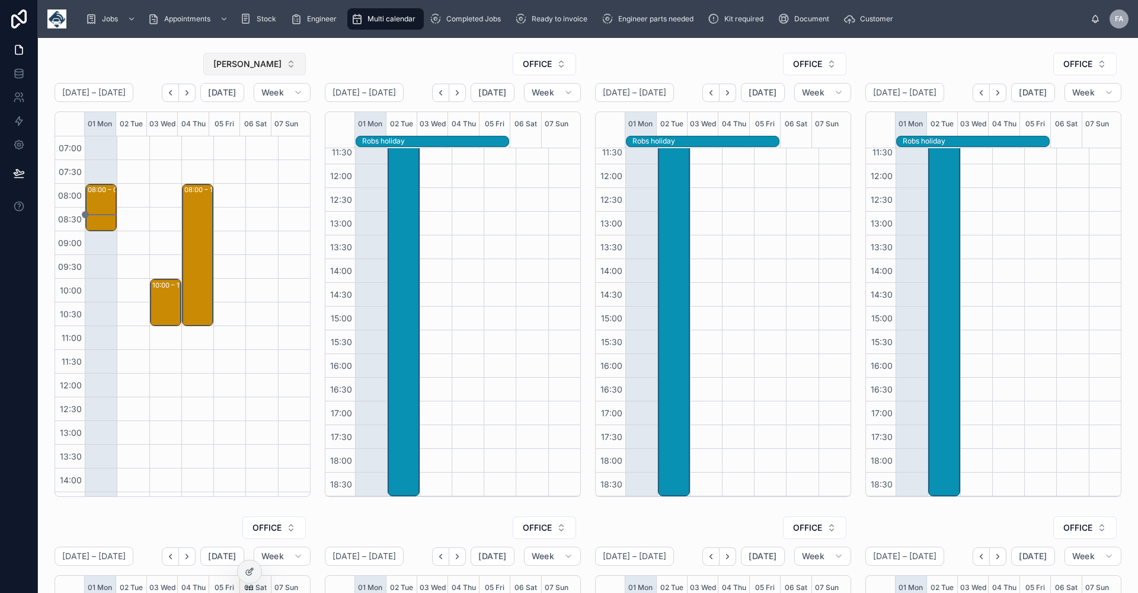
click at [288, 63] on button "[PERSON_NAME]" at bounding box center [254, 64] width 103 height 23
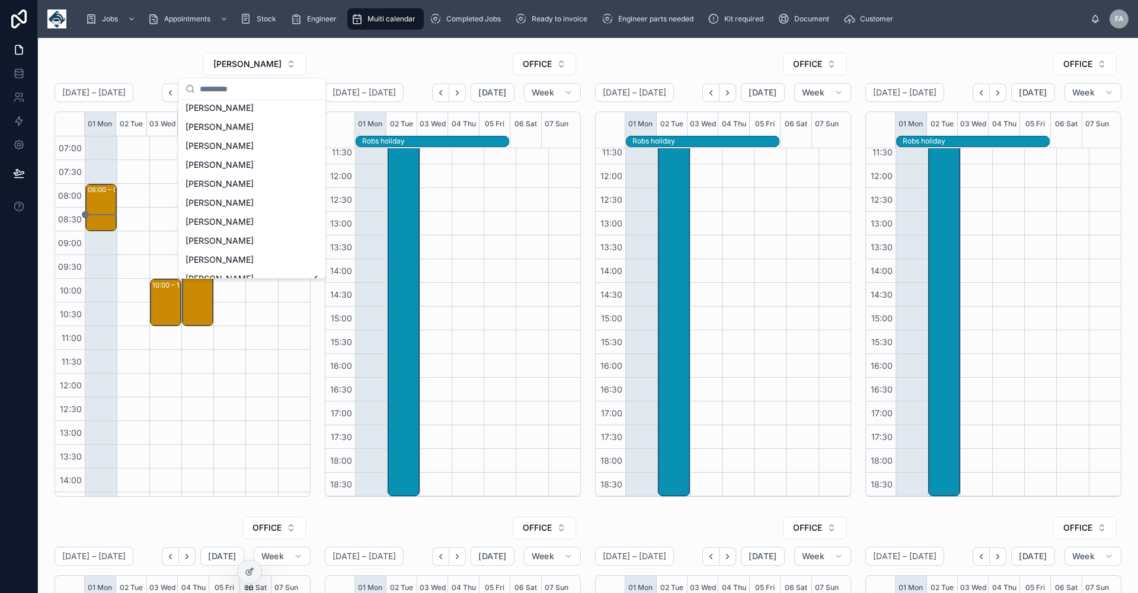
scroll to position [230, 0]
click at [212, 202] on span "[PERSON_NAME]" at bounding box center [220, 205] width 68 height 12
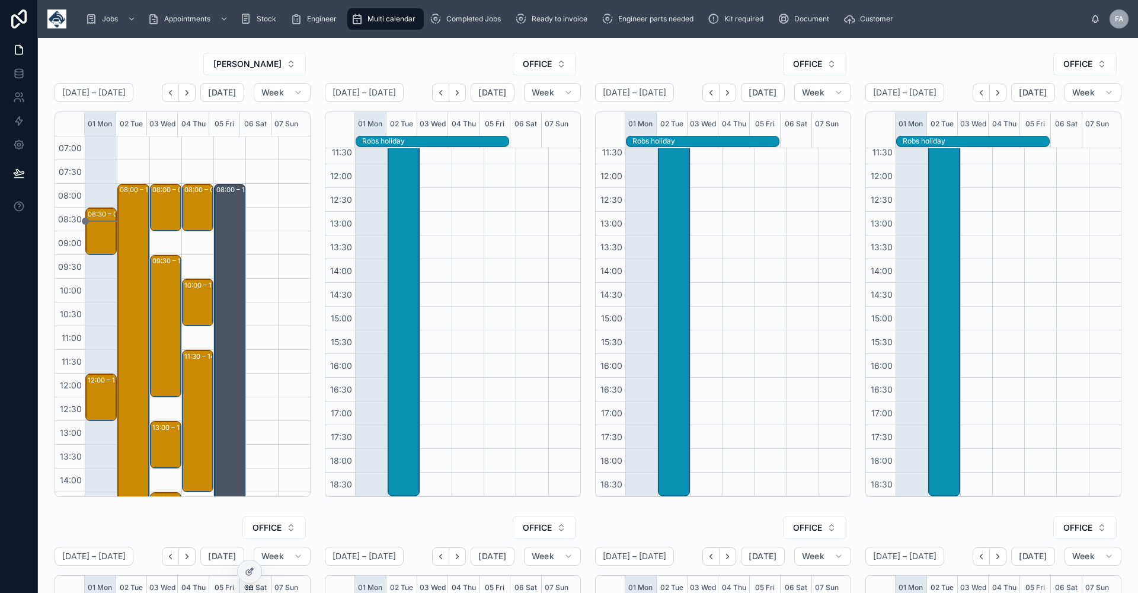
click at [254, 224] on div at bounding box center [261, 420] width 32 height 569
click at [289, 63] on button "[PERSON_NAME]" at bounding box center [254, 64] width 103 height 23
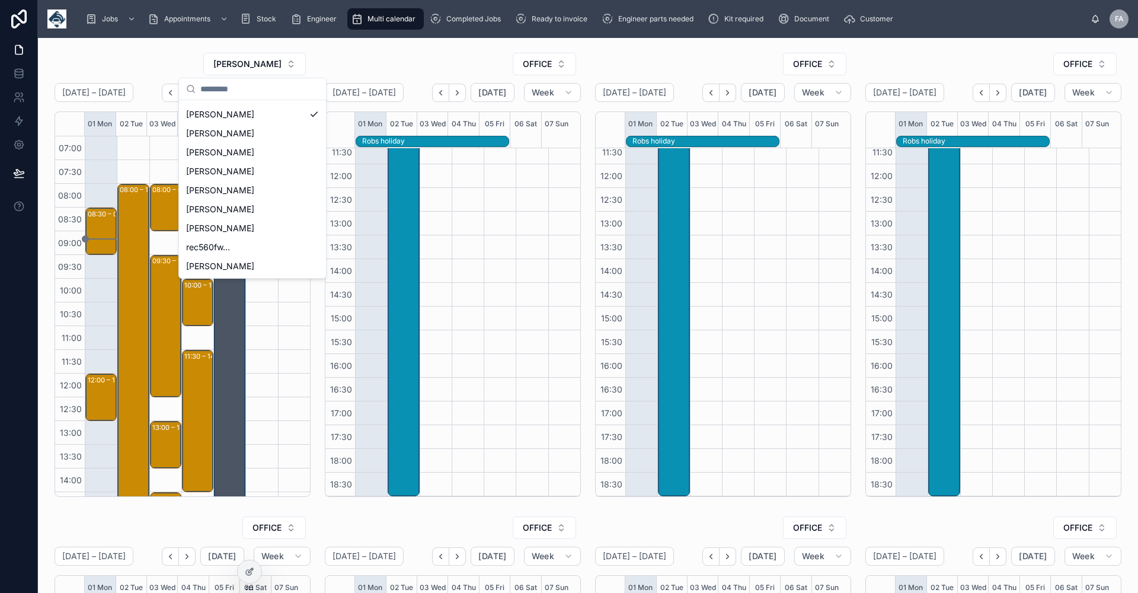
scroll to position [318, 0]
click at [306, 115] on div "[PERSON_NAME]" at bounding box center [252, 116] width 142 height 19
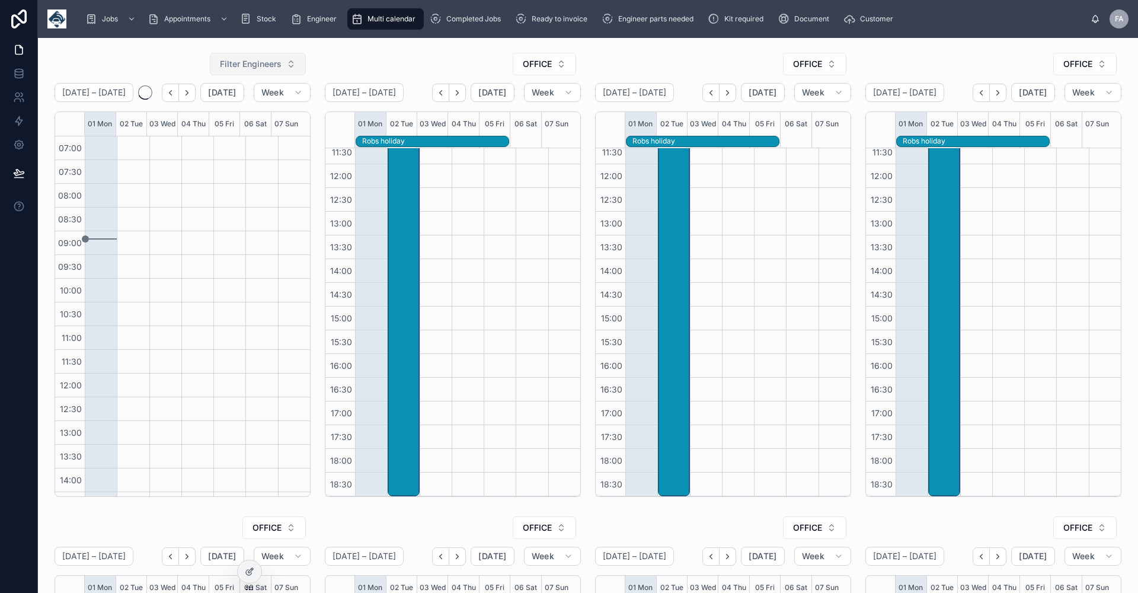
click at [290, 66] on button "Filter Engineers" at bounding box center [258, 64] width 96 height 23
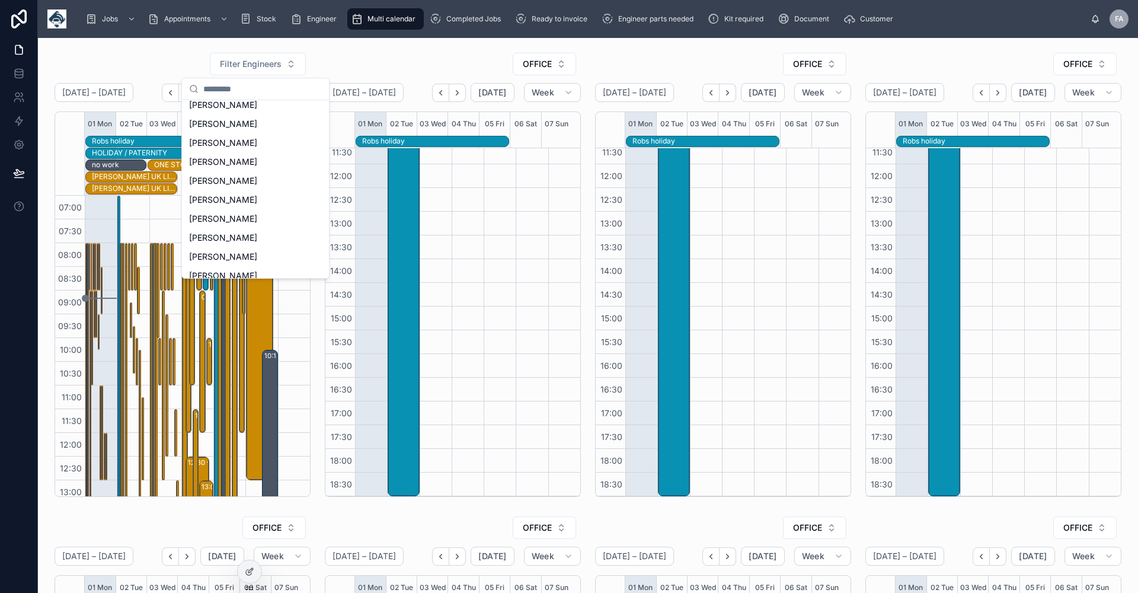
scroll to position [222, 0]
click at [260, 152] on div "[PERSON_NAME]" at bounding box center [255, 155] width 142 height 19
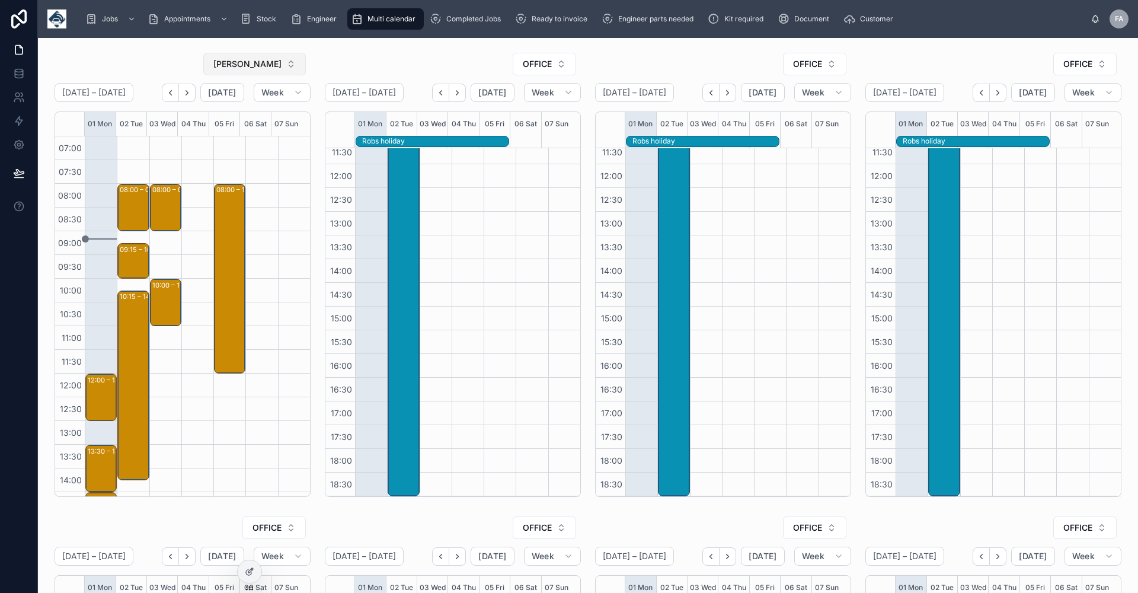
click at [287, 62] on button "[PERSON_NAME]" at bounding box center [254, 64] width 103 height 23
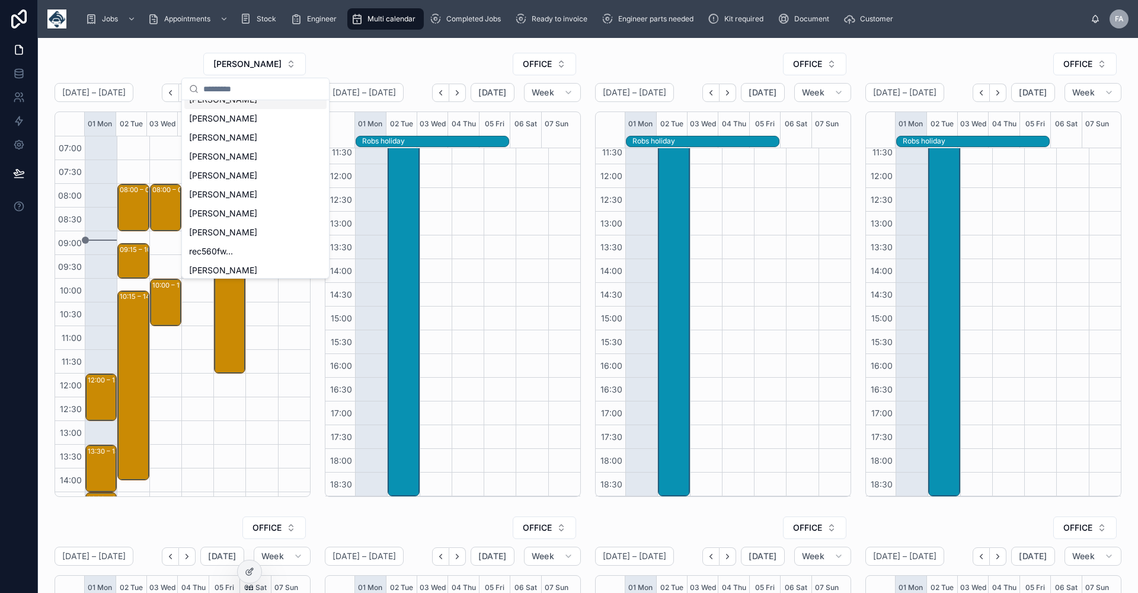
scroll to position [320, 0]
click at [247, 184] on div "[PERSON_NAME]" at bounding box center [255, 190] width 142 height 19
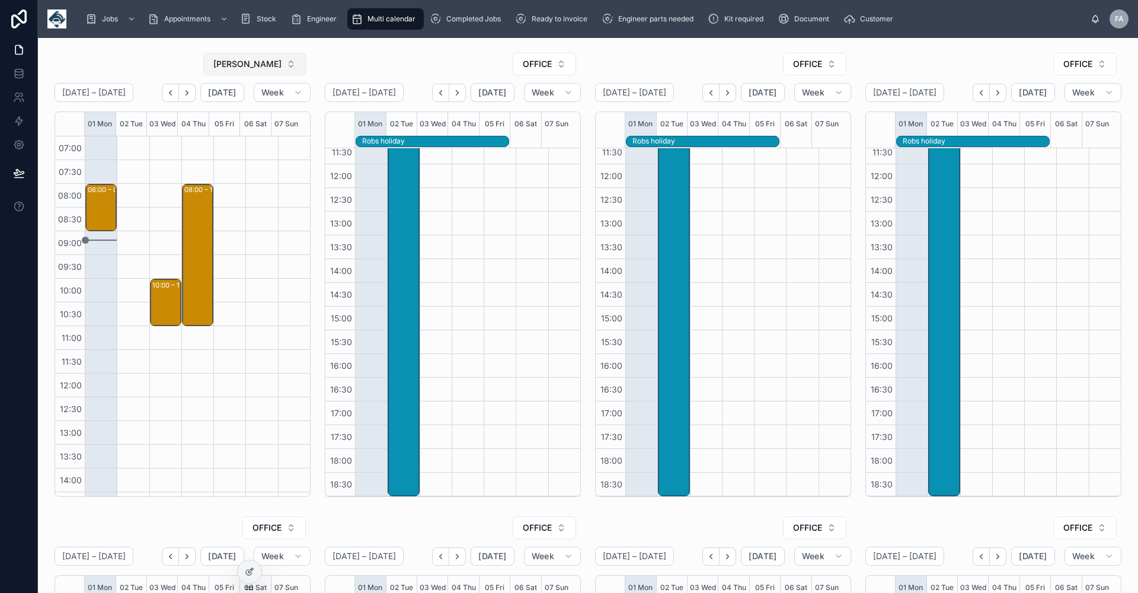
click at [289, 65] on button "[PERSON_NAME]" at bounding box center [254, 64] width 103 height 23
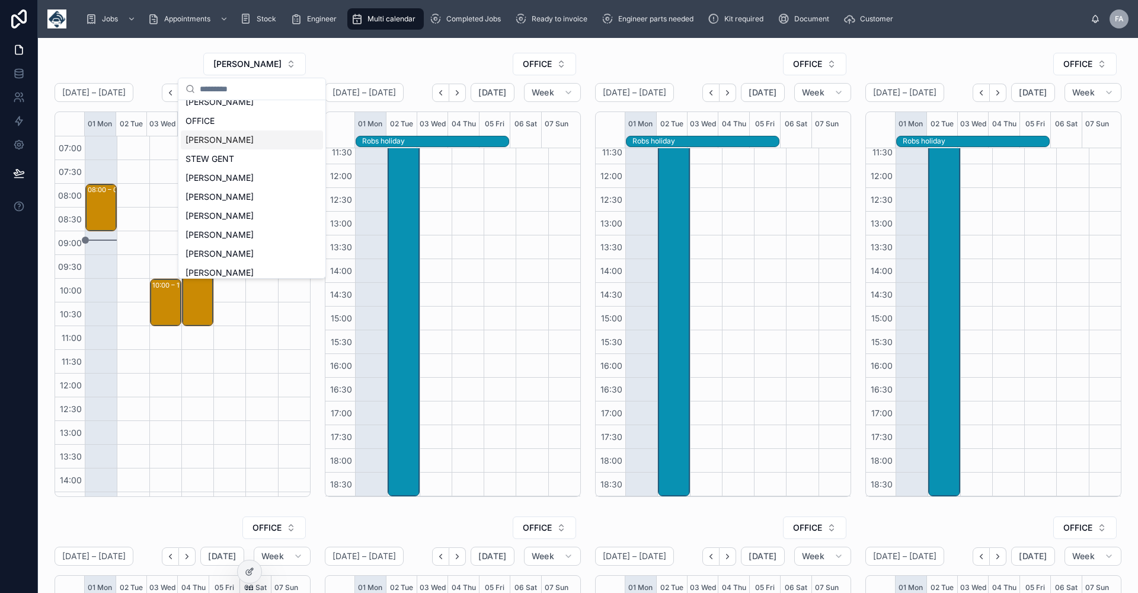
scroll to position [158, 0]
click at [225, 235] on span "[PERSON_NAME]" at bounding box center [220, 238] width 68 height 12
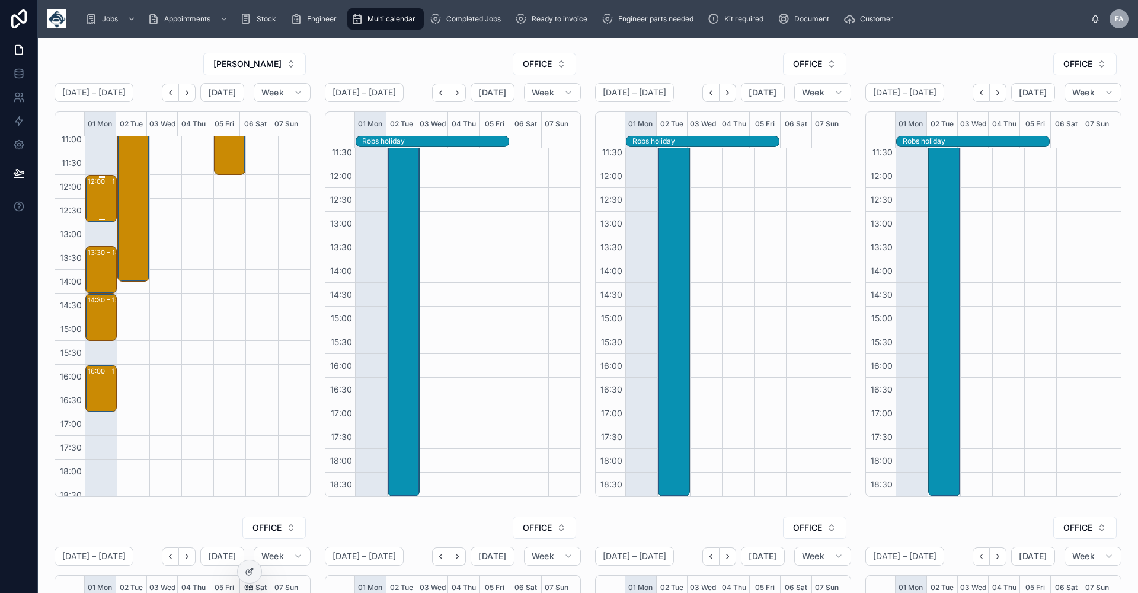
scroll to position [209, 0]
